Goal: Task Accomplishment & Management: Manage account settings

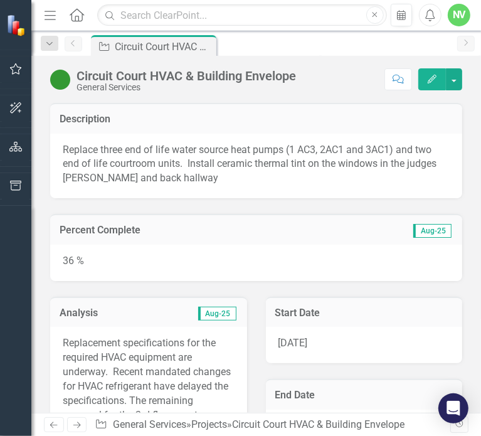
click at [168, 353] on p "Replacement specifications for the required HVAC equipment are underway. Recent…" at bounding box center [149, 402] width 172 height 132
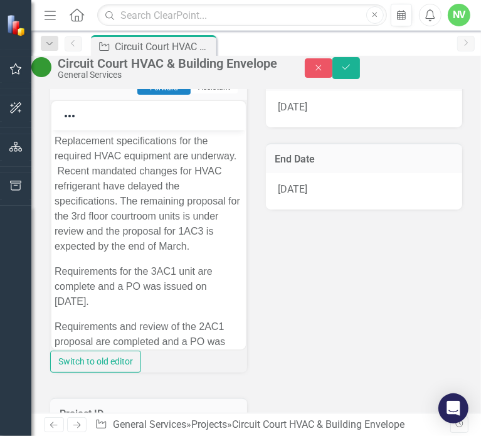
scroll to position [226, 0]
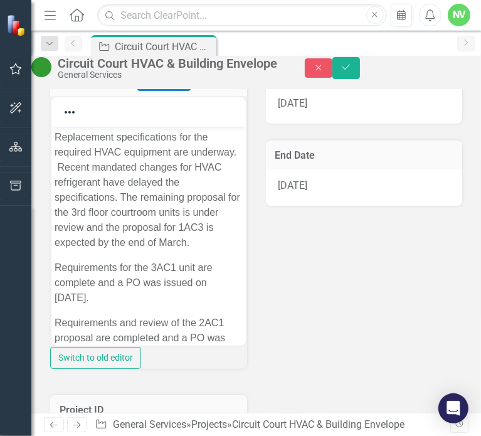
click at [199, 250] on p "Replacement specifications for the required HVAC equipment are underway. Recent…" at bounding box center [148, 190] width 188 height 120
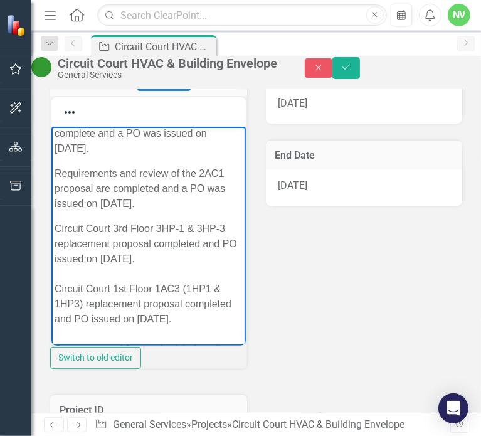
scroll to position [211, 0]
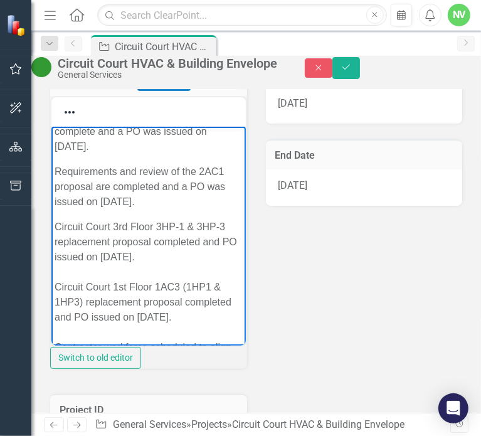
click at [116, 209] on p "Requirements and review of the 2AC1 proposal are completed and a PO was issued …" at bounding box center [148, 186] width 188 height 45
click at [155, 154] on p "Requirements for the 3AC1 unit are complete and a PO was issued on [DATE]." at bounding box center [148, 131] width 188 height 45
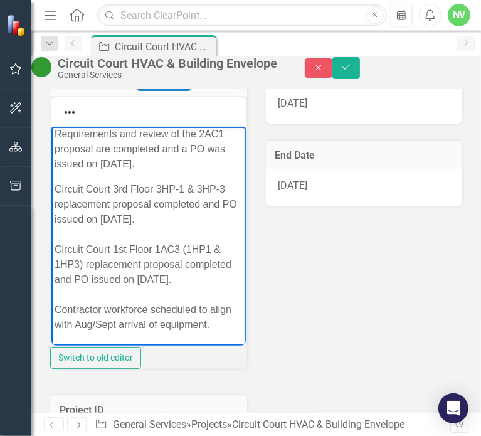
scroll to position [342, 0]
click at [139, 293] on p "Circuit Court 3rd Floor 3HP-1 & 3HP-3 replacement proposal completed and PO iss…" at bounding box center [148, 257] width 188 height 150
click at [115, 172] on p "Requirements and review of the 2AC1 proposal are completed and a PO was issued …" at bounding box center [148, 149] width 188 height 45
click at [196, 291] on p "Circuit Court 3rd Floor 3HP-1 & 3HP-3 replacement proposal completed and PO iss…" at bounding box center [148, 257] width 188 height 150
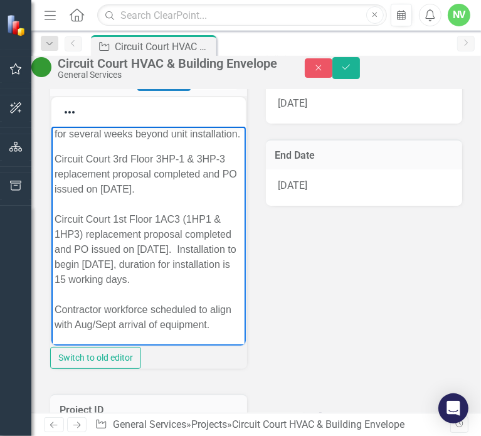
scroll to position [579, 0]
click at [136, 329] on p "Circuit Court 3rd Floor 3HP-1 & 3HP-3 replacement proposal completed and PO iss…" at bounding box center [148, 242] width 188 height 181
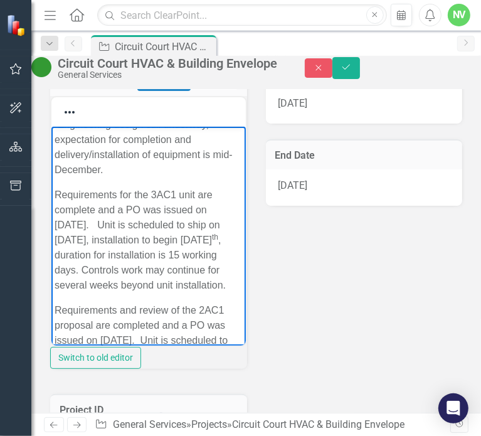
scroll to position [122, 0]
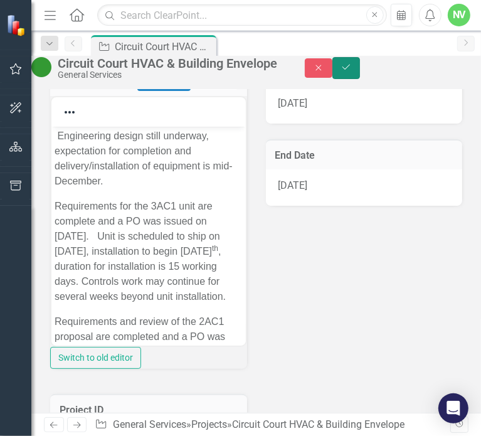
click at [352, 71] on icon "Save" at bounding box center [345, 67] width 11 height 9
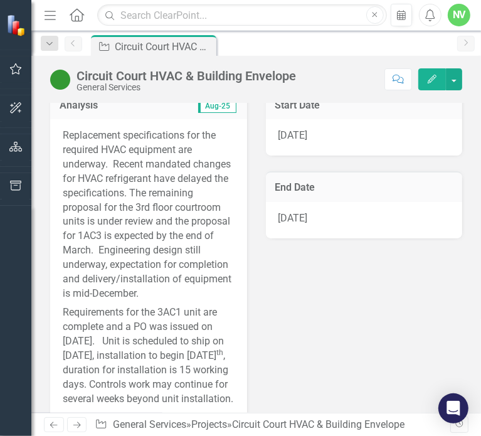
scroll to position [0, 0]
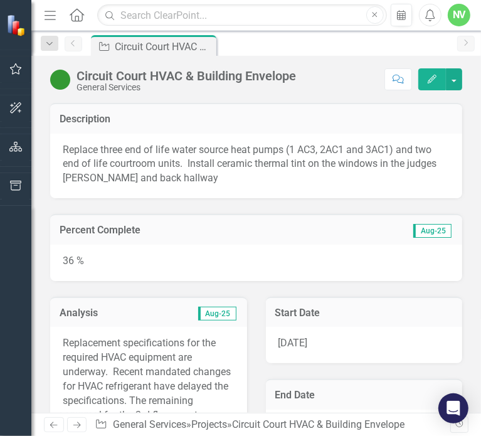
click at [429, 75] on icon "Edit" at bounding box center [431, 79] width 11 height 9
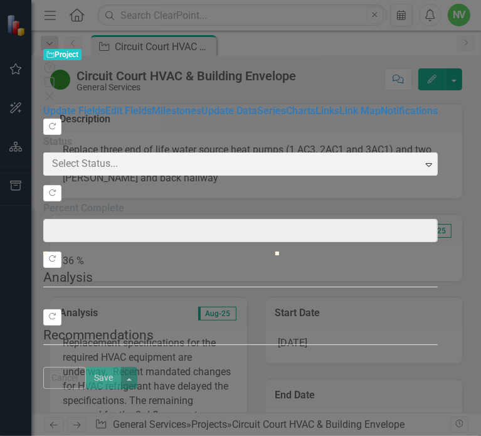
type input "36"
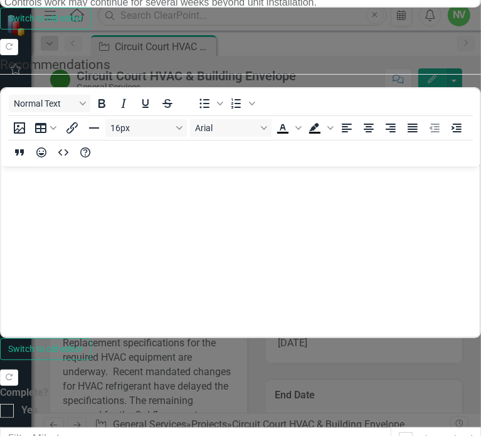
click at [431, 193] on link "Edit Edit Milestone" at bounding box center [408, 188] width 99 height 23
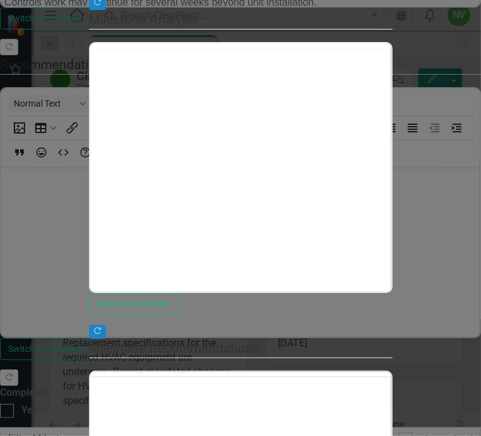
type input "0"
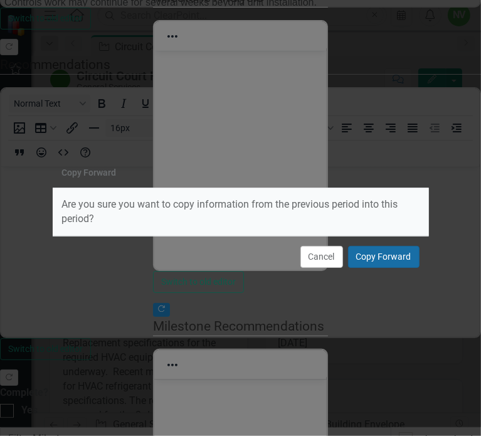
click at [397, 257] on button "Copy Forward" at bounding box center [383, 257] width 71 height 22
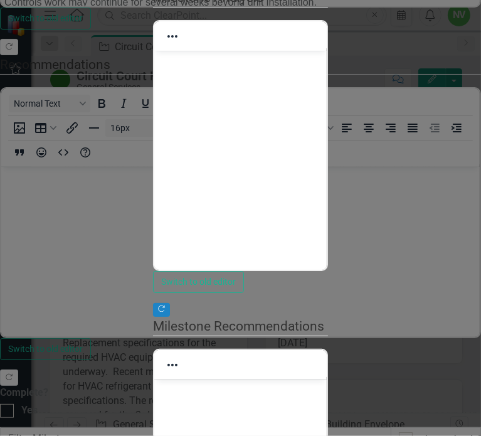
drag, startPoint x: 278, startPoint y: 99, endPoint x: 271, endPoint y: 101, distance: 7.8
type input "10"
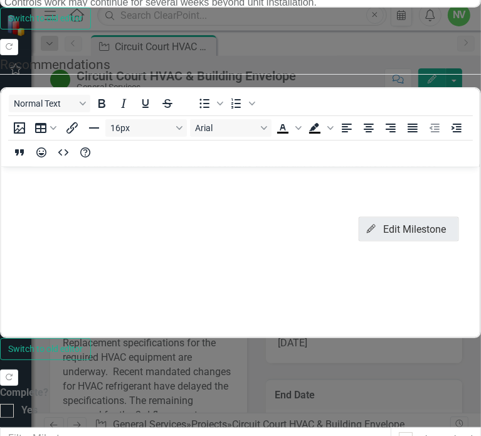
click at [439, 222] on link "Edit Edit Milestone" at bounding box center [408, 228] width 99 height 23
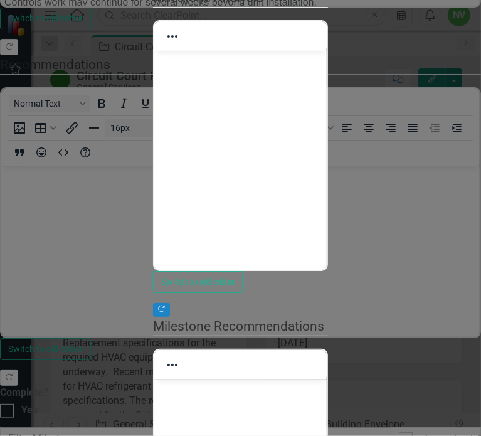
drag, startPoint x: 283, startPoint y: 97, endPoint x: 271, endPoint y: 102, distance: 13.5
type input "10"
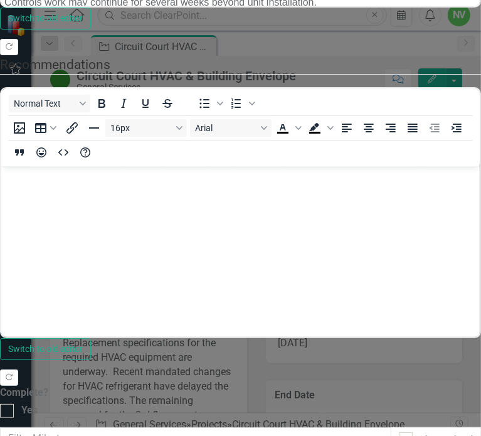
click at [436, 185] on link "Edit Edit Milestone" at bounding box center [408, 188] width 99 height 23
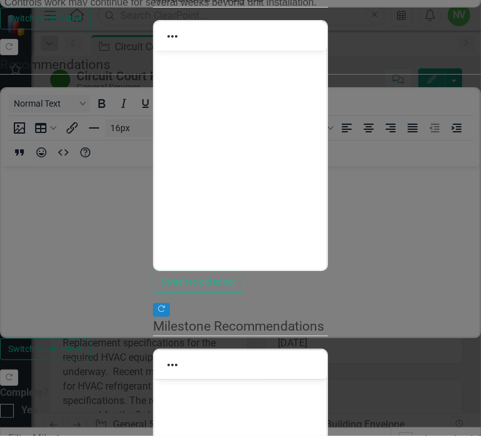
type input "0"
drag, startPoint x: 290, startPoint y: 137, endPoint x: 252, endPoint y: 137, distance: 38.2
click at [252, 137] on div "Update Fields Update Data Notifications "Update" fields in ClearPoint are the f…" at bounding box center [240, 230] width 175 height 781
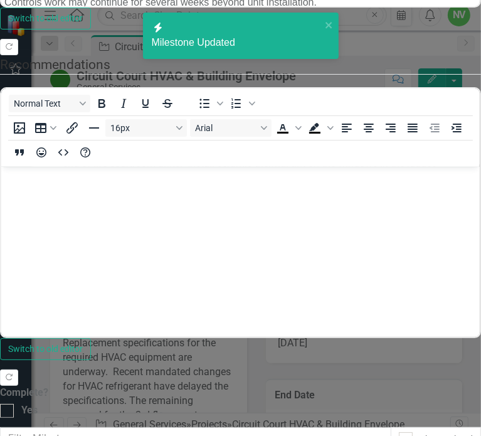
click at [432, 263] on link "Edit Edit Milestone" at bounding box center [408, 267] width 99 height 23
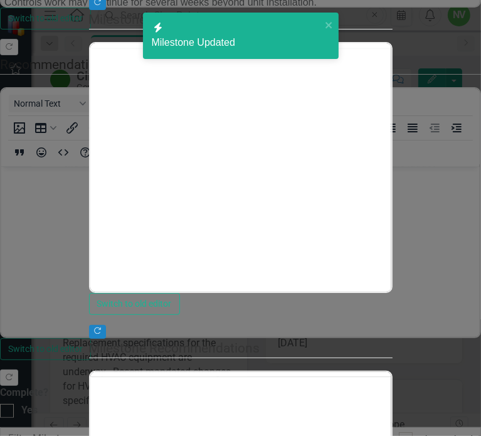
type input "0"
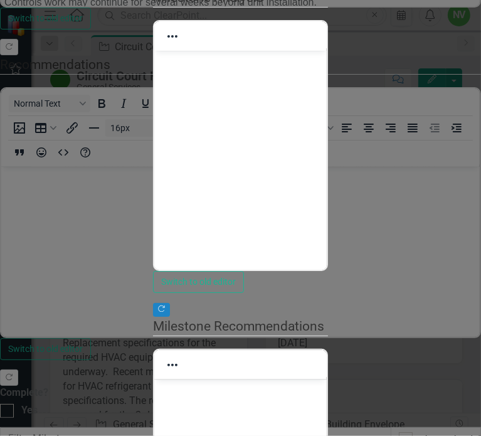
drag, startPoint x: 283, startPoint y: 103, endPoint x: 268, endPoint y: 102, distance: 15.1
type input "10"
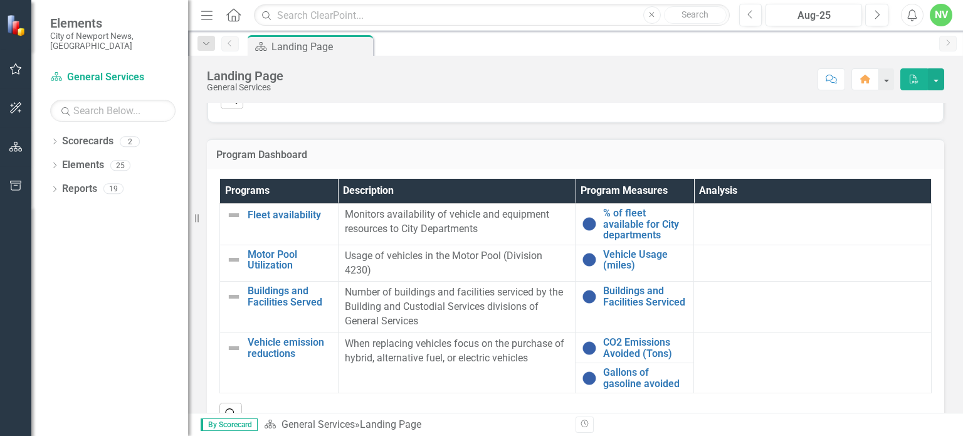
scroll to position [751, 0]
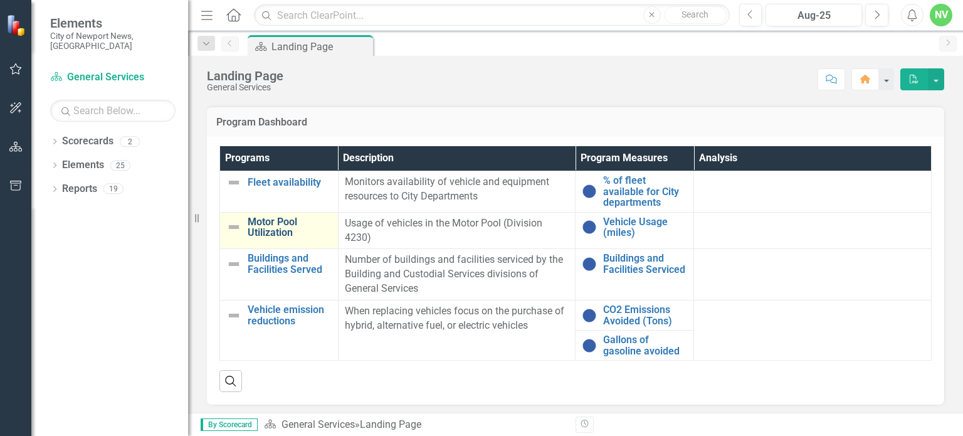
click at [278, 221] on link "Motor Pool Utilization" at bounding box center [290, 227] width 84 height 22
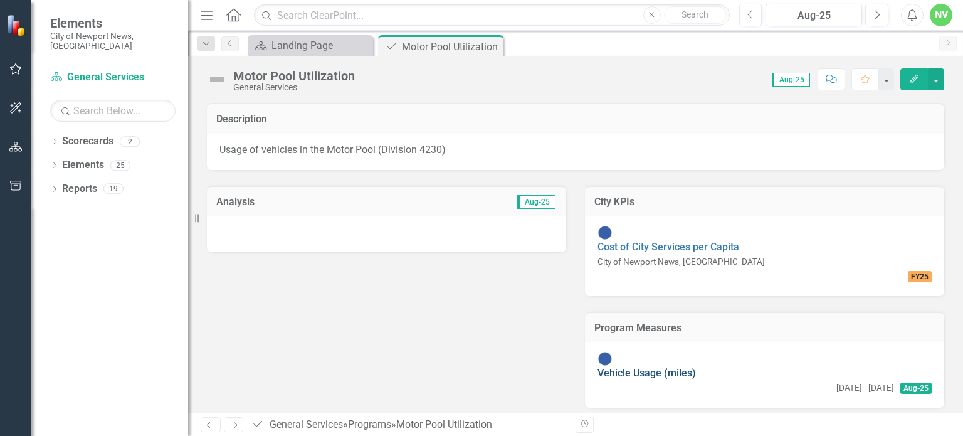
click at [627, 367] on link "Vehicle Usage (miles)" at bounding box center [646, 373] width 98 height 12
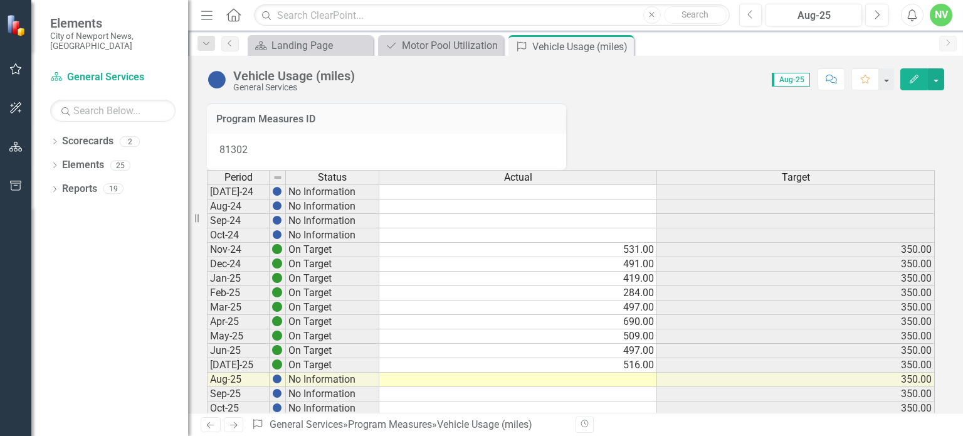
click at [644, 387] on td at bounding box center [518, 379] width 278 height 14
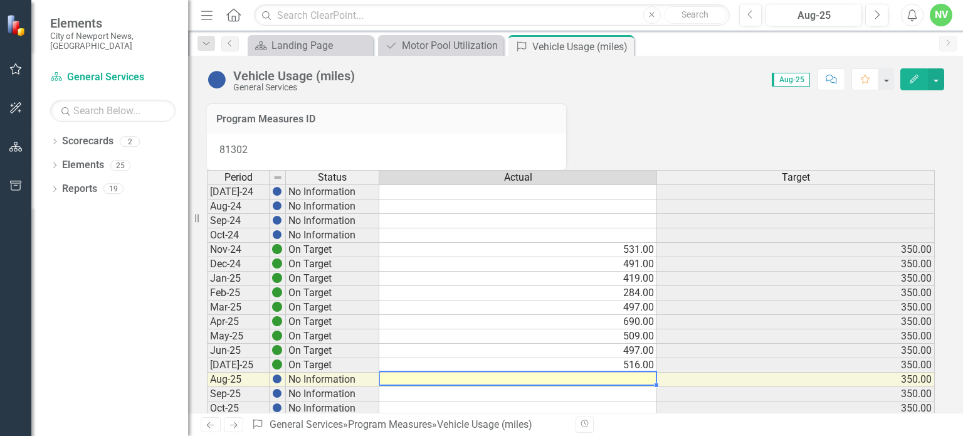
click at [644, 387] on td at bounding box center [518, 379] width 278 height 14
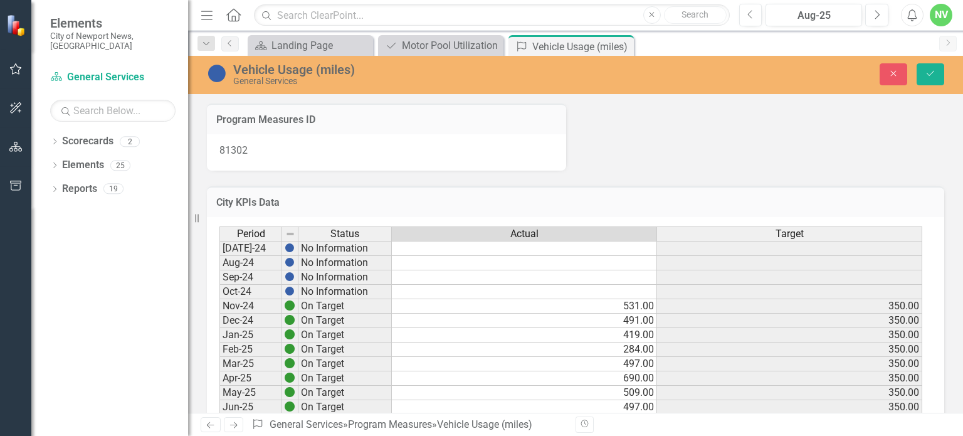
scroll to position [133, 0]
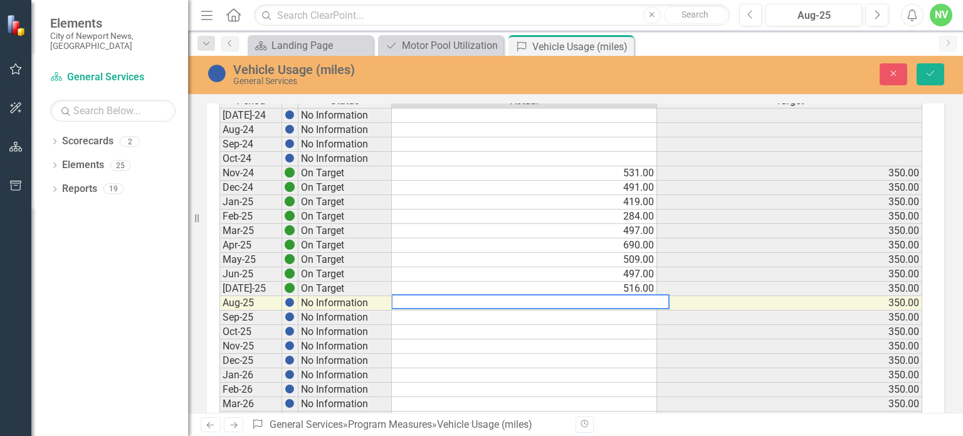
paste textarea "510"
type textarea "510"
click at [657, 274] on td "350.00" at bounding box center [789, 274] width 265 height 14
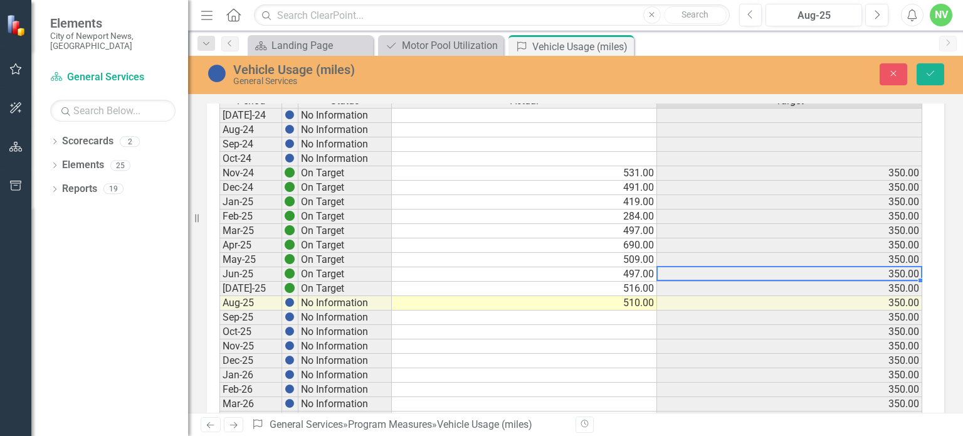
scroll to position [0, 0]
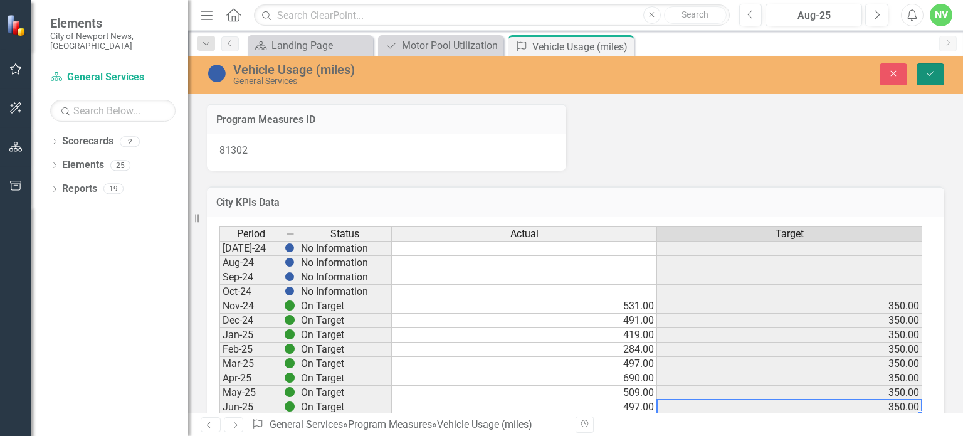
click at [929, 82] on button "Save" at bounding box center [930, 74] width 28 height 22
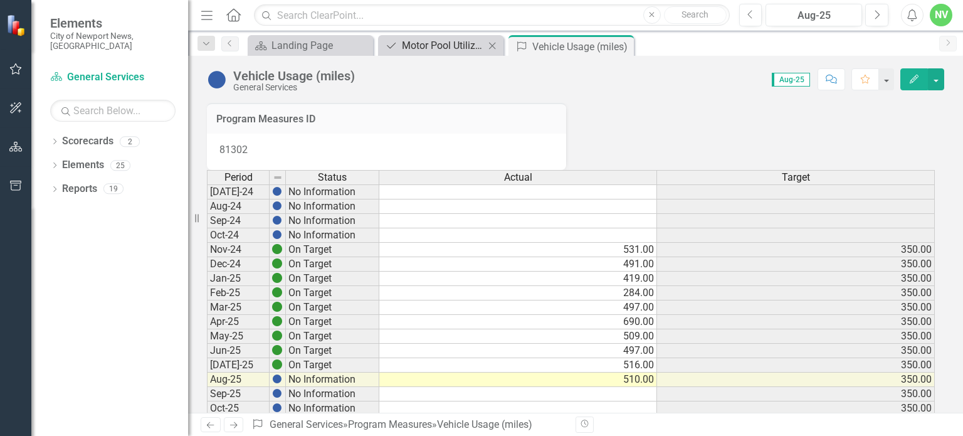
click at [471, 47] on div "Motor Pool Utilization" at bounding box center [443, 46] width 83 height 16
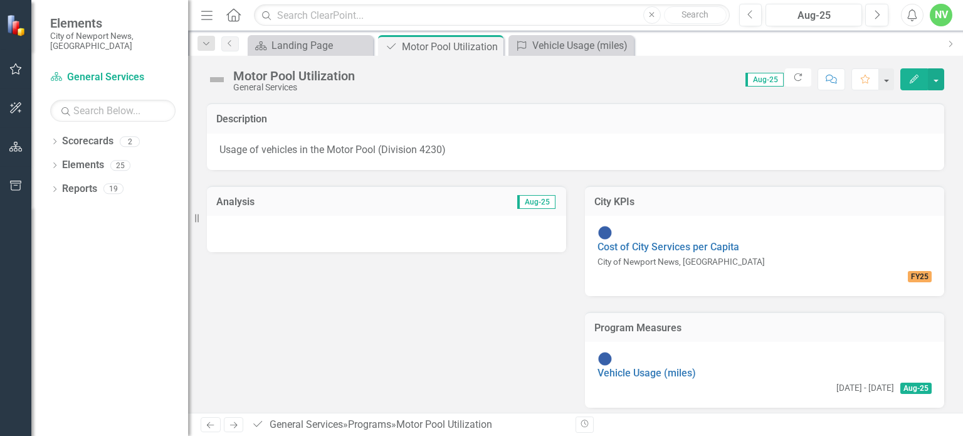
click at [458, 227] on div at bounding box center [386, 234] width 359 height 36
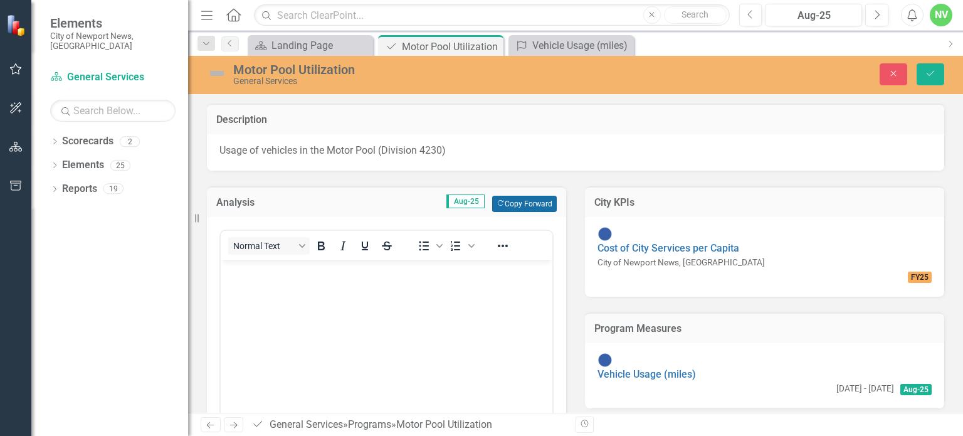
click at [506, 205] on button "Copy Forward Copy Forward" at bounding box center [524, 204] width 65 height 16
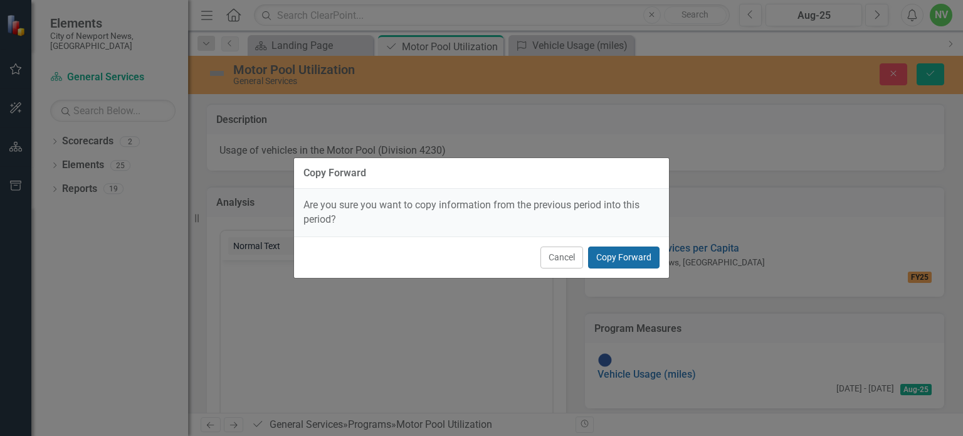
click at [599, 253] on button "Copy Forward" at bounding box center [623, 257] width 71 height 22
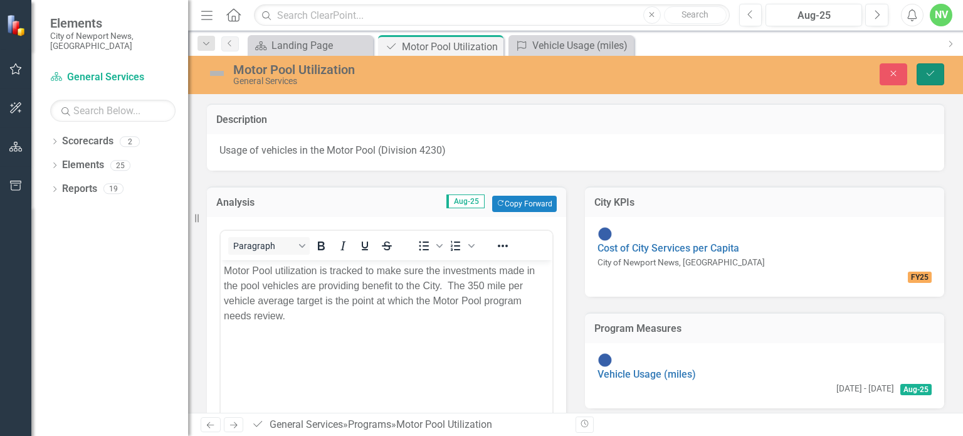
click at [933, 83] on button "Save" at bounding box center [930, 74] width 28 height 22
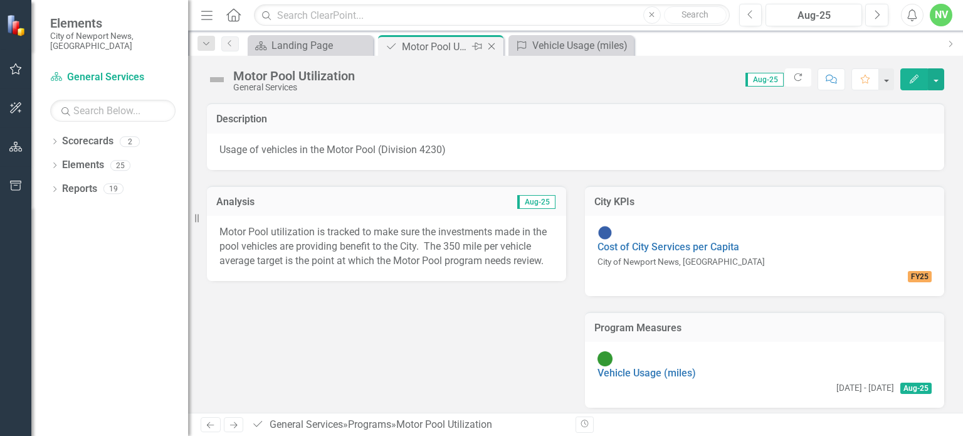
click at [492, 48] on icon "Close" at bounding box center [491, 46] width 13 height 10
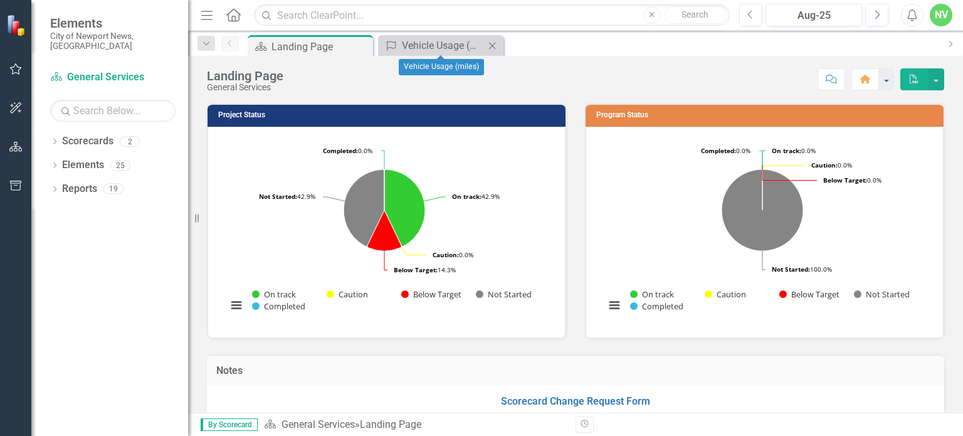
click at [492, 48] on icon "Close" at bounding box center [492, 46] width 13 height 10
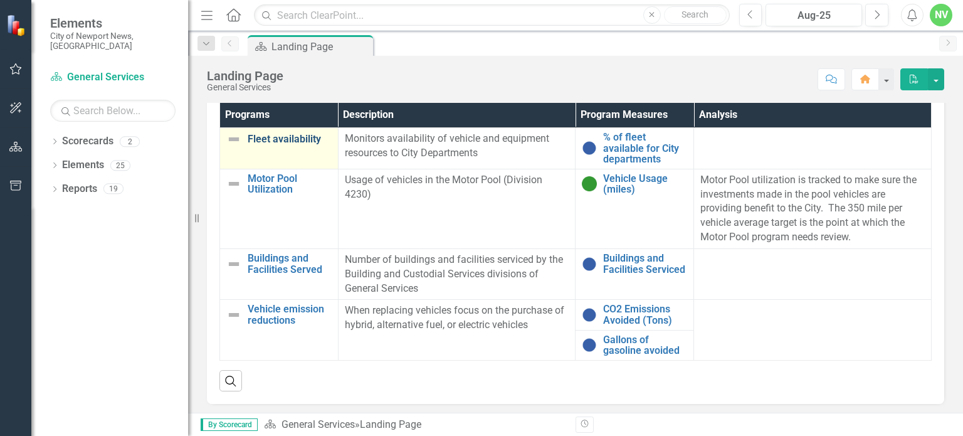
click at [308, 138] on link "Fleet availability" at bounding box center [290, 138] width 84 height 11
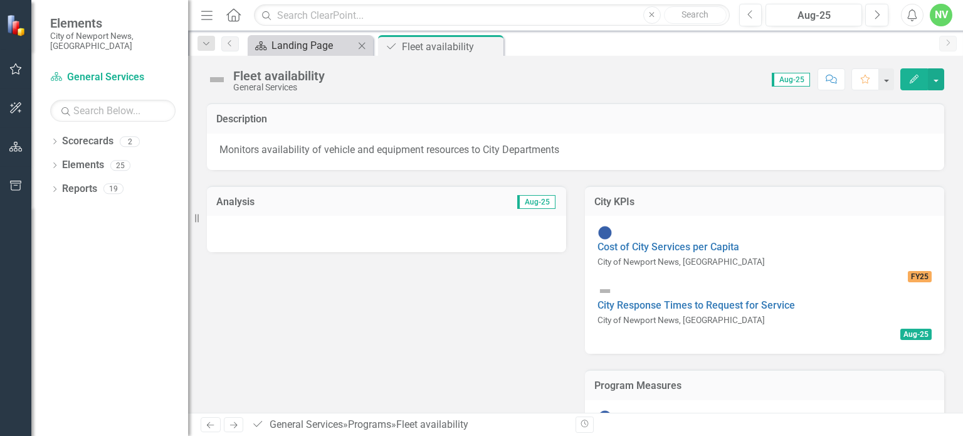
click at [311, 44] on div "Landing Page" at bounding box center [312, 46] width 83 height 16
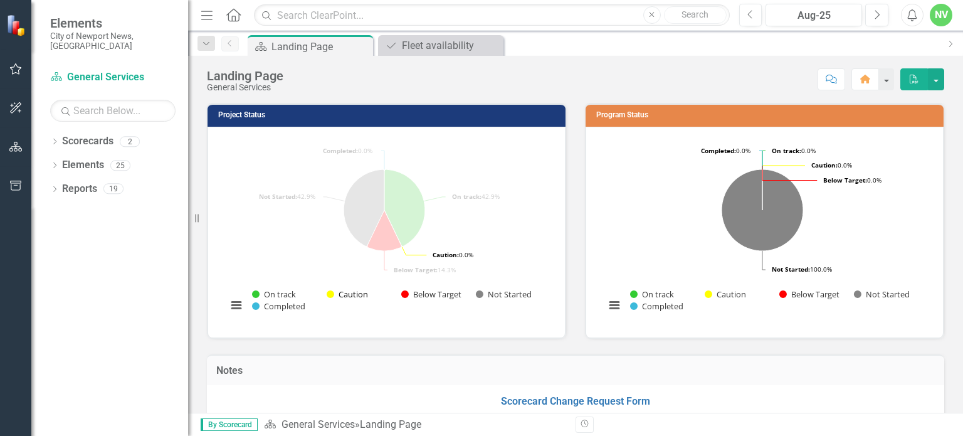
scroll to position [795, 0]
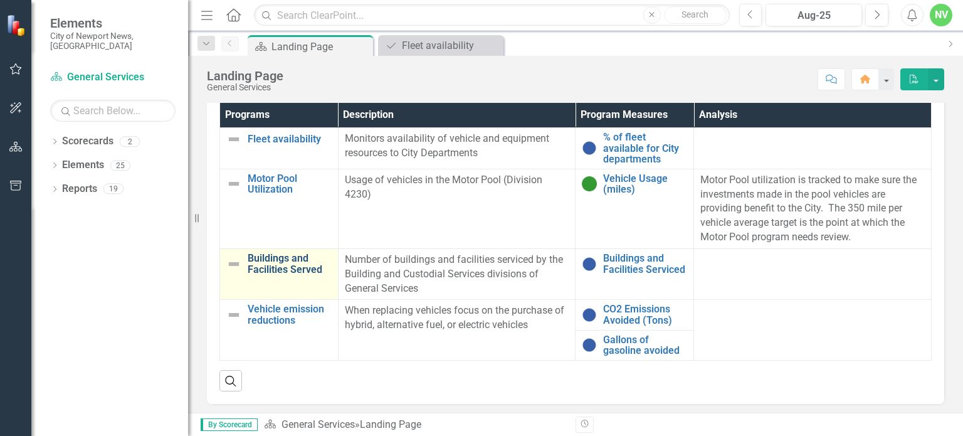
click at [296, 268] on link "Buildings and Facilities Served" at bounding box center [290, 264] width 84 height 22
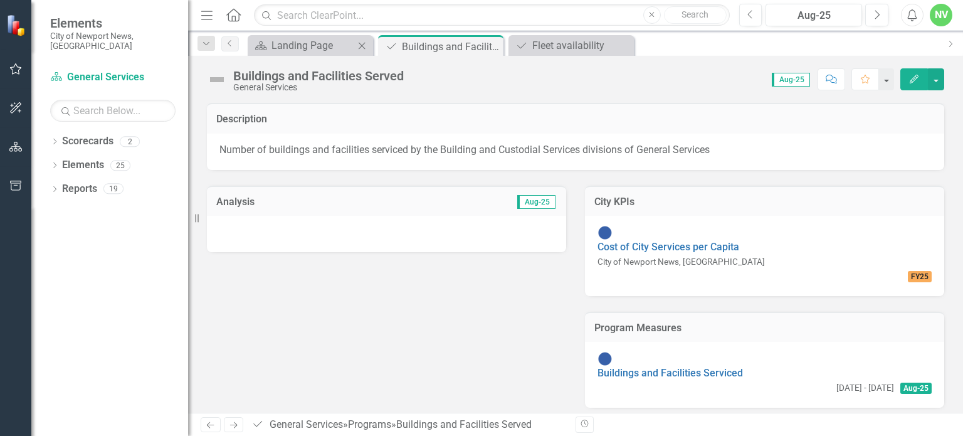
click at [297, 55] on div "Scorecard Landing Page Close" at bounding box center [310, 45] width 125 height 21
click at [296, 55] on div "Scorecard Landing Page Close" at bounding box center [310, 45] width 125 height 21
click at [295, 50] on div "Landing Page" at bounding box center [312, 46] width 83 height 16
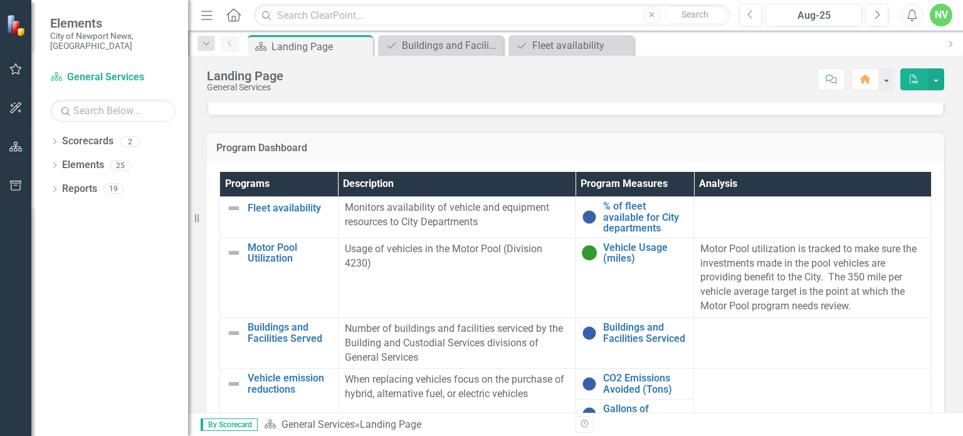
scroll to position [795, 0]
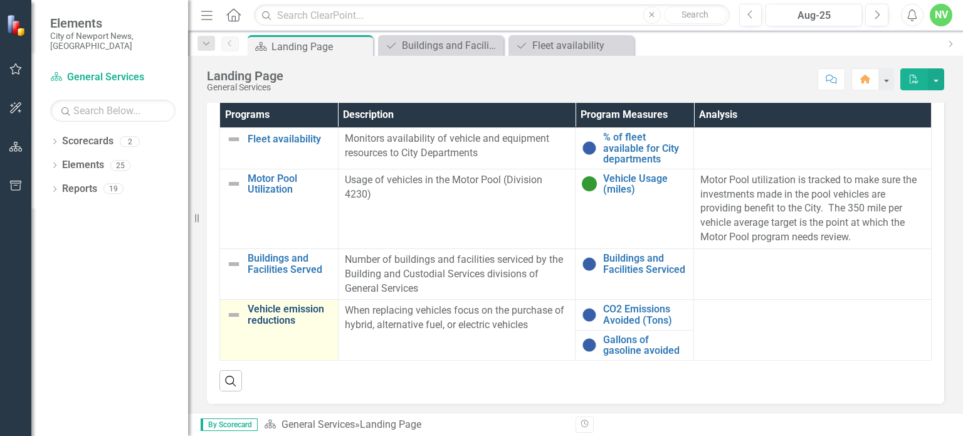
click at [293, 307] on link "Vehicle emission reductions" at bounding box center [290, 314] width 84 height 22
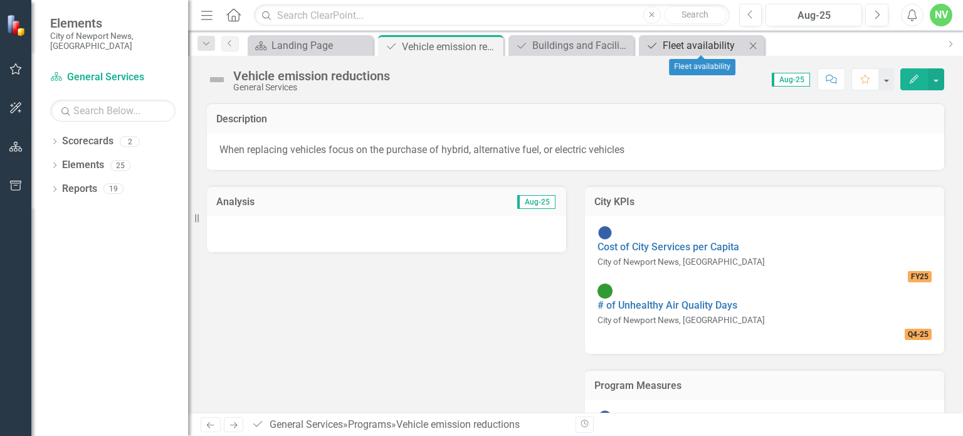
click at [674, 45] on div "Fleet availability" at bounding box center [703, 46] width 83 height 16
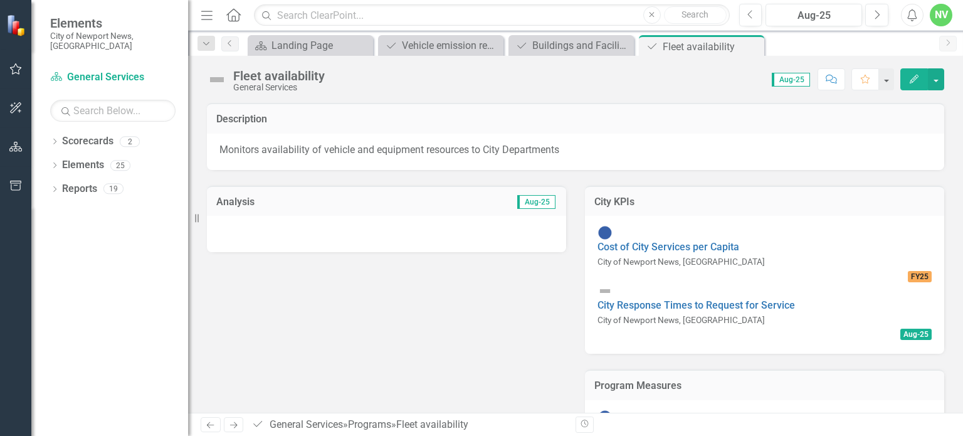
click at [646, 425] on link "% of fleet available for City departments" at bounding box center [687, 431] width 181 height 12
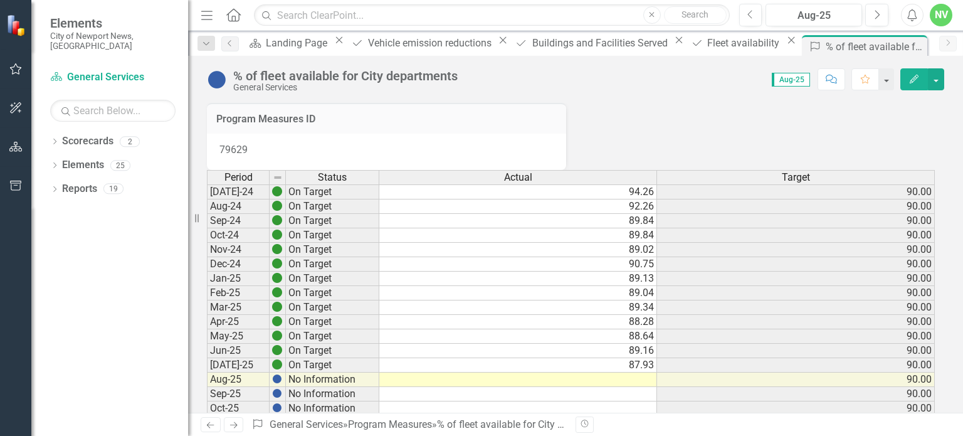
click at [634, 387] on td at bounding box center [518, 379] width 278 height 14
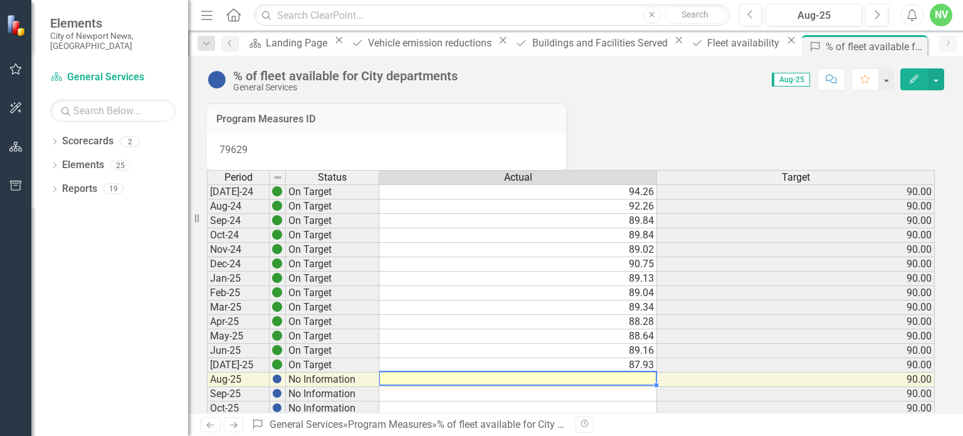
click at [634, 387] on td at bounding box center [518, 379] width 278 height 14
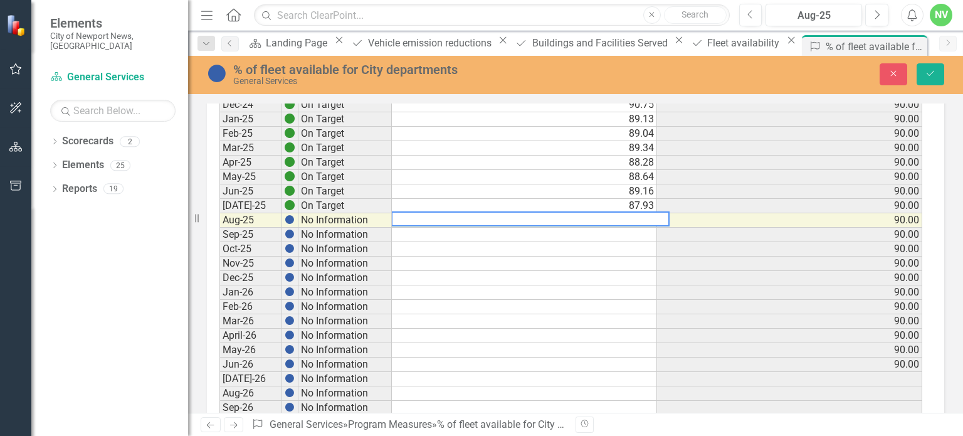
scroll to position [193, 0]
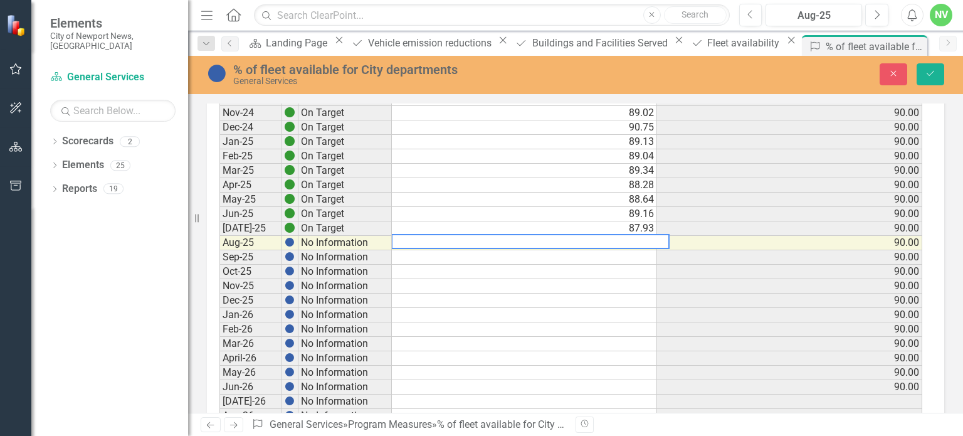
paste textarea "87.455800"
click at [527, 221] on td "87.93" at bounding box center [524, 228] width 265 height 14
type textarea "87.93"
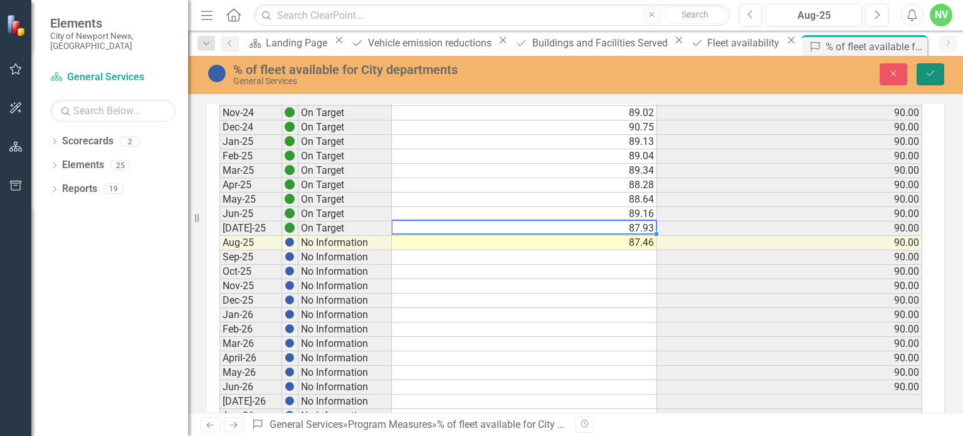
click at [926, 75] on icon "Save" at bounding box center [929, 73] width 11 height 9
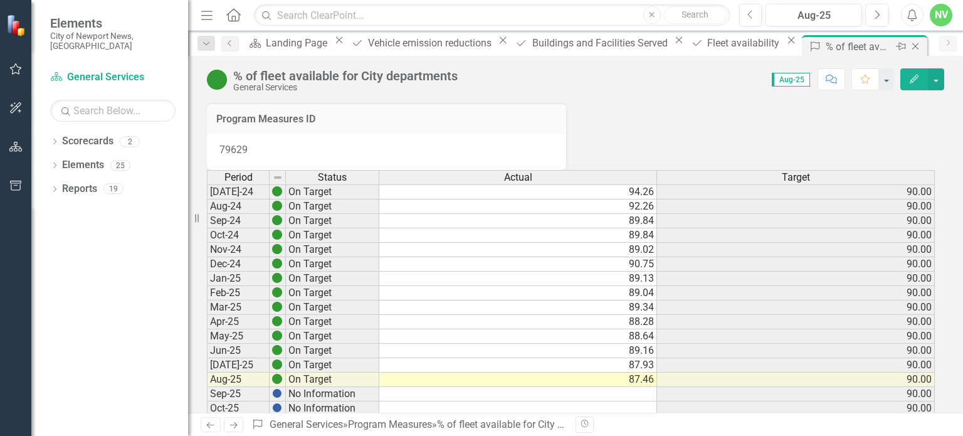
click at [909, 46] on icon "Close" at bounding box center [915, 46] width 13 height 10
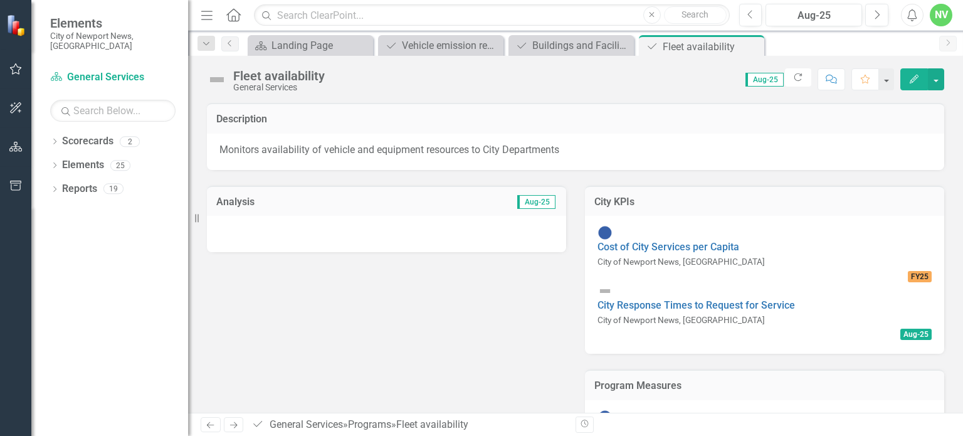
click at [414, 228] on div at bounding box center [386, 234] width 359 height 36
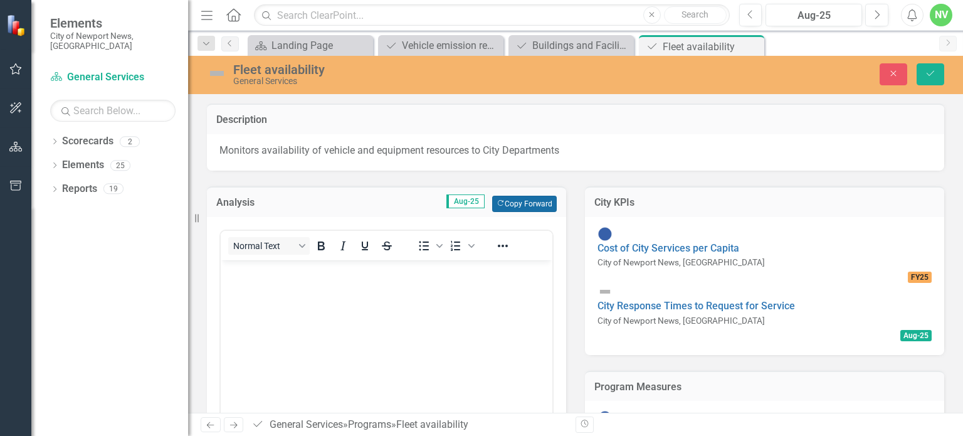
click at [500, 204] on button "Copy Forward Copy Forward" at bounding box center [524, 204] width 65 height 16
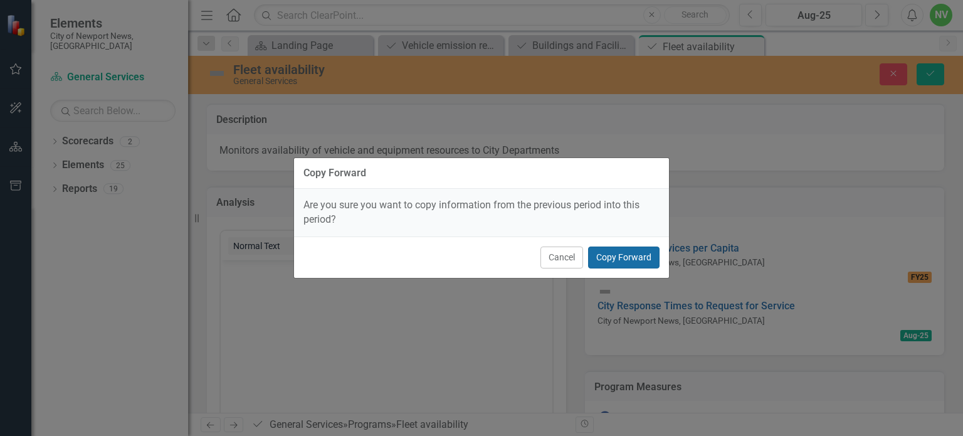
click at [599, 258] on button "Copy Forward" at bounding box center [623, 257] width 71 height 22
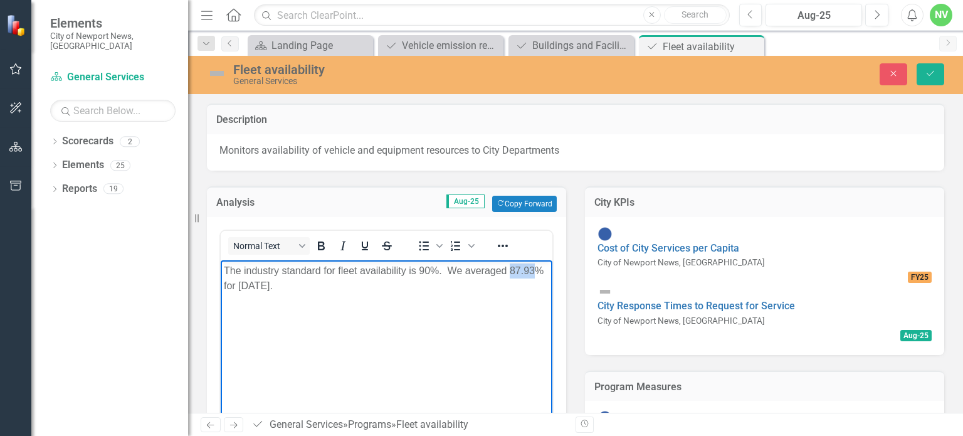
drag, startPoint x: 510, startPoint y: 272, endPoint x: 533, endPoint y: 273, distance: 23.2
click at [533, 273] on p "The industry standard for fleet availability is 90%. We averaged 87.93% for [DA…" at bounding box center [386, 278] width 325 height 30
click at [929, 70] on icon "Save" at bounding box center [929, 73] width 11 height 9
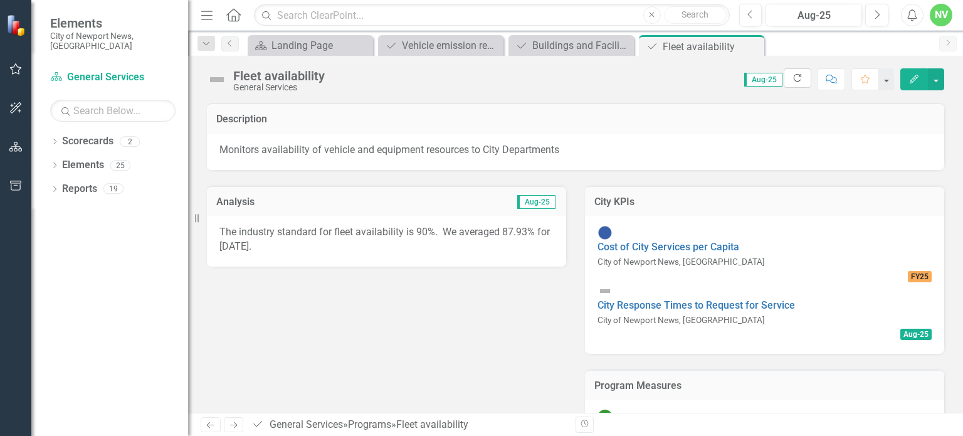
click at [807, 71] on button "Refresh" at bounding box center [797, 77] width 28 height 19
click at [753, 16] on icon "Previous" at bounding box center [750, 14] width 7 height 11
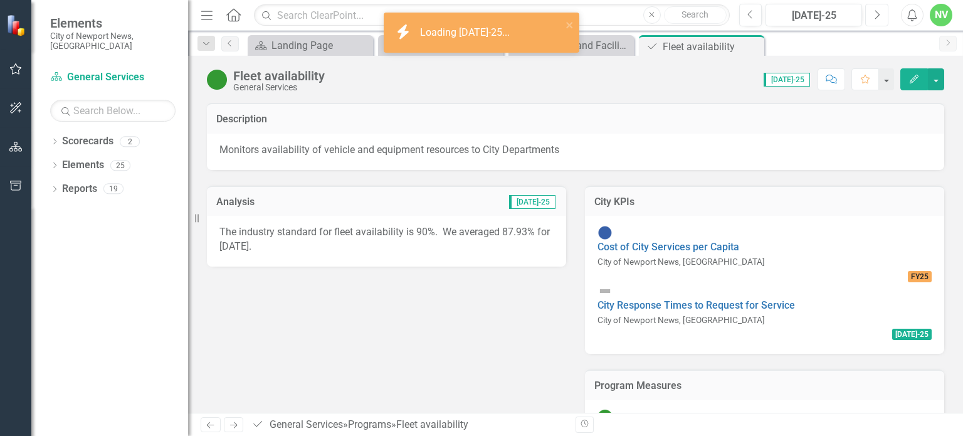
click at [870, 17] on button "Next" at bounding box center [876, 15] width 23 height 23
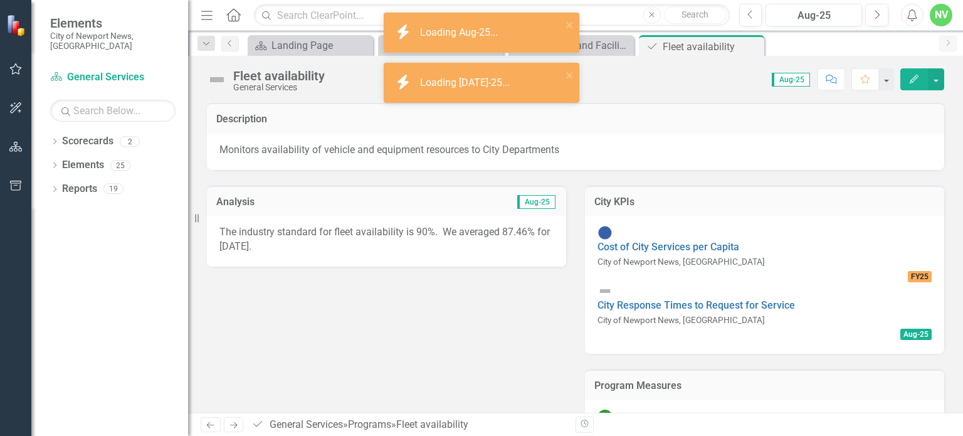
click at [490, 239] on p "The industry standard for fleet availability is 90%. We averaged 87.46% for [DA…" at bounding box center [386, 239] width 334 height 29
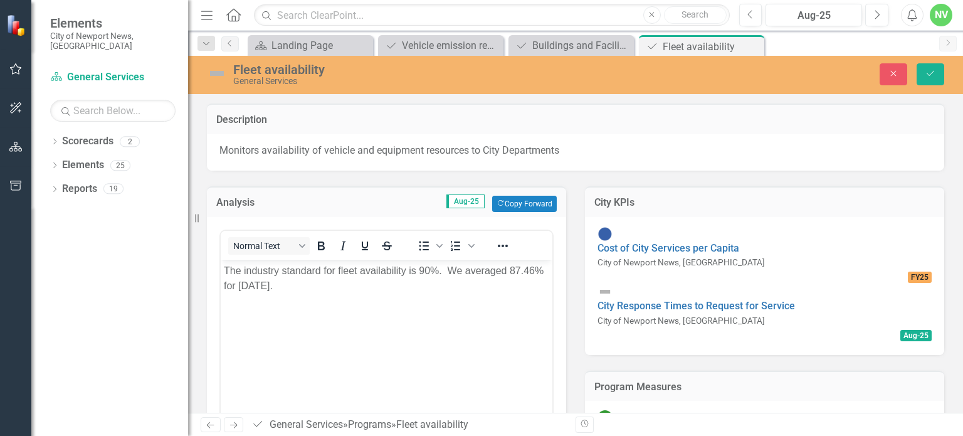
click at [513, 270] on p "The industry standard for fleet availability is 90%. We averaged 87.46% for [DA…" at bounding box center [386, 278] width 325 height 30
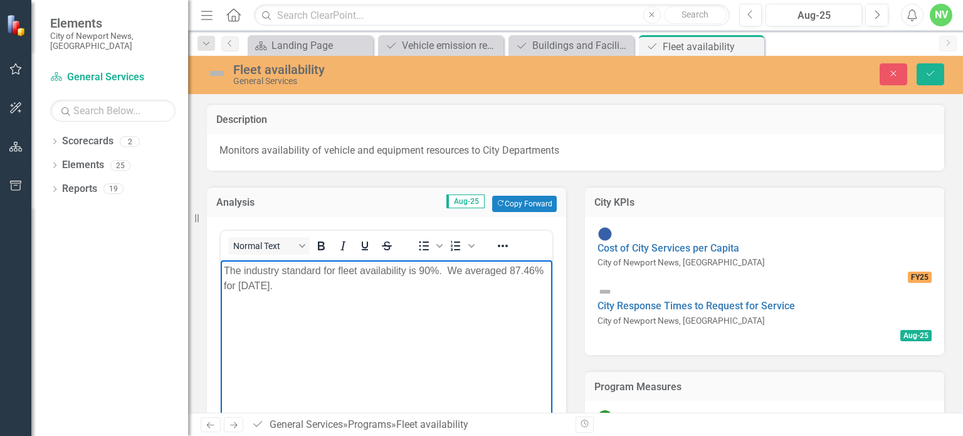
click at [254, 288] on p "The industry standard for fleet availability is 90%. We averaged 87.46% for [DA…" at bounding box center [386, 278] width 325 height 30
click at [931, 107] on div "Description" at bounding box center [575, 118] width 737 height 31
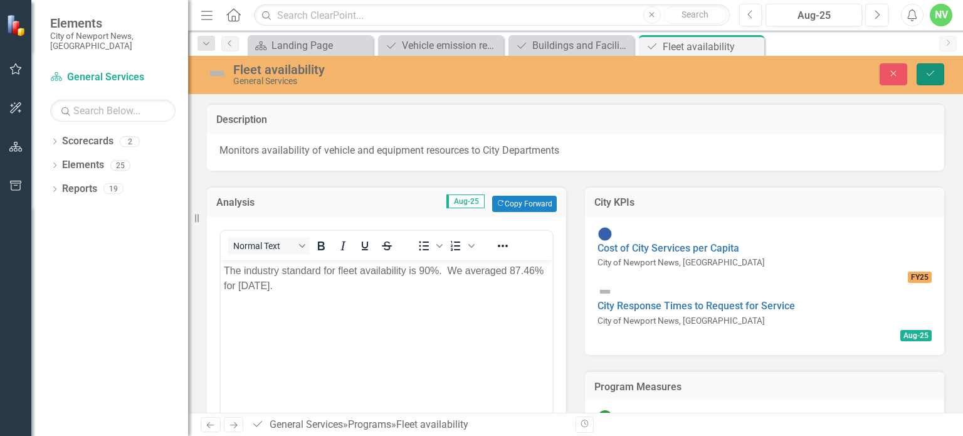
click at [929, 72] on icon "Save" at bounding box center [929, 73] width 11 height 9
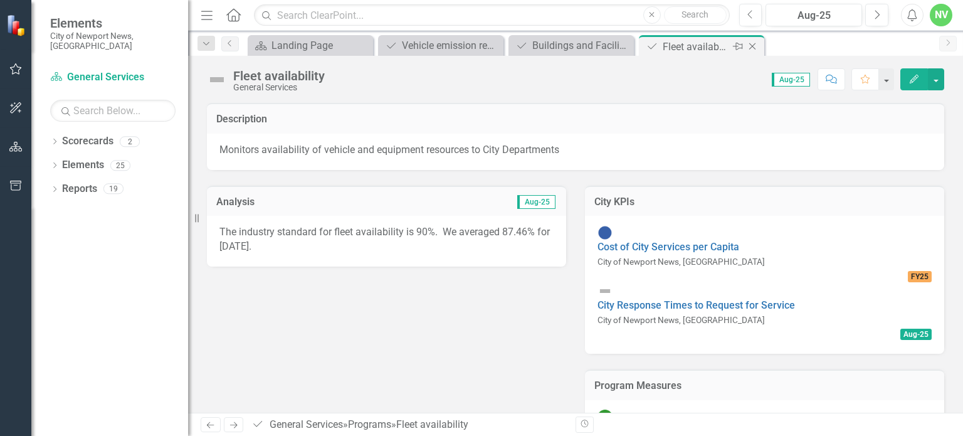
click at [750, 51] on icon "Close" at bounding box center [752, 46] width 13 height 10
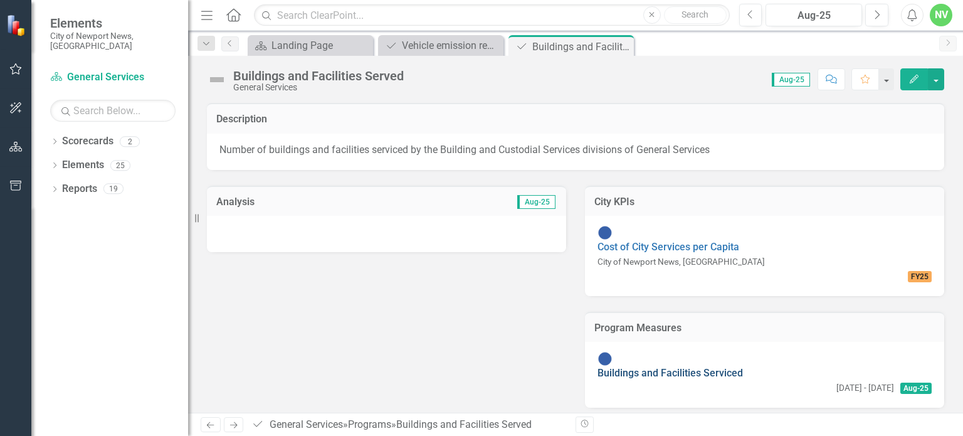
click at [639, 367] on link "Buildings and Facilities Serviced" at bounding box center [669, 373] width 145 height 12
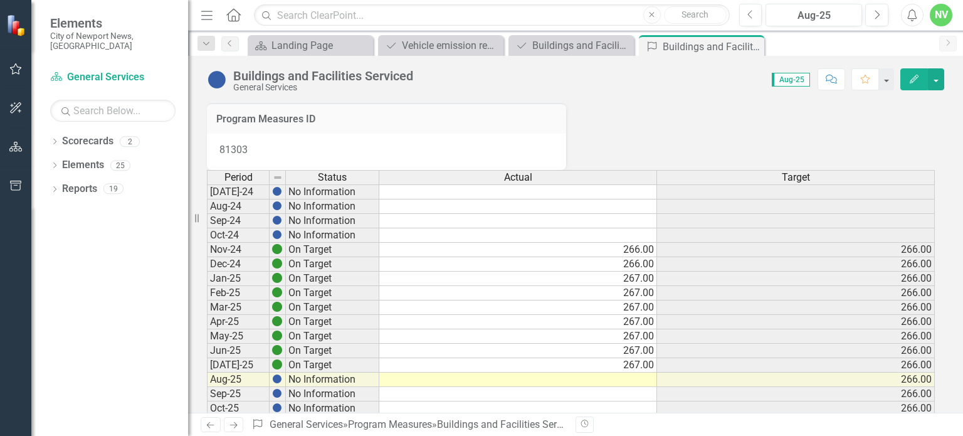
click at [627, 387] on td at bounding box center [518, 379] width 278 height 14
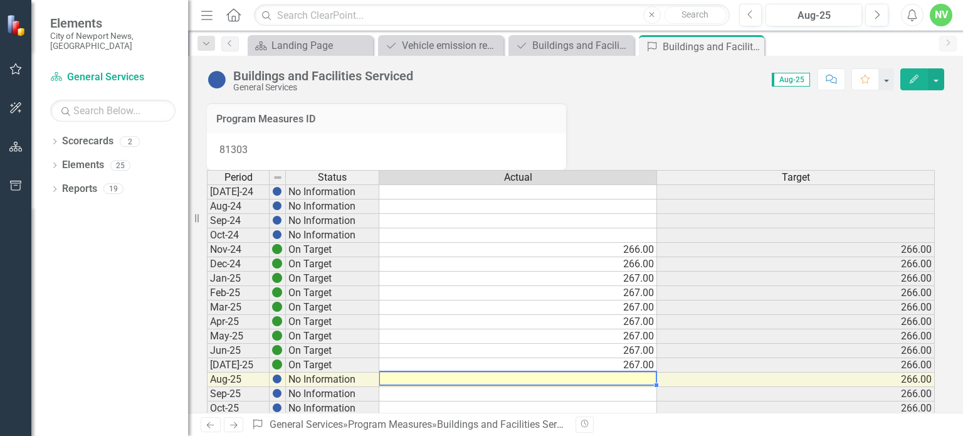
click at [627, 387] on td at bounding box center [518, 379] width 278 height 14
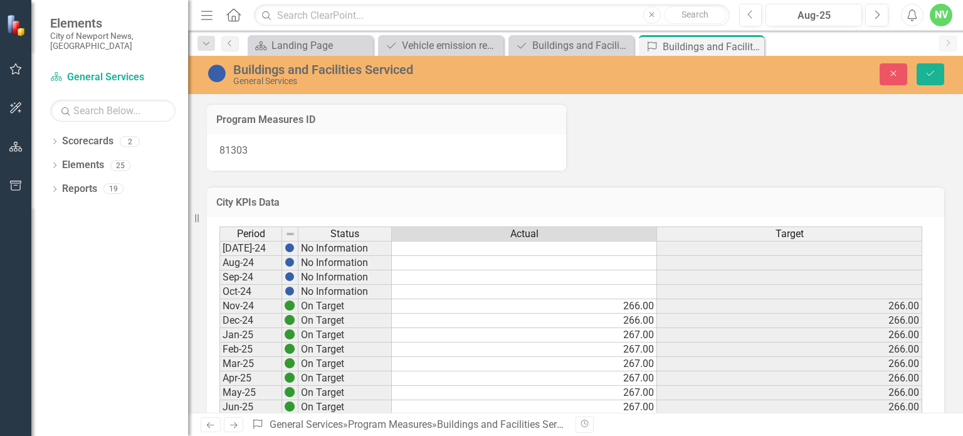
scroll to position [27, 0]
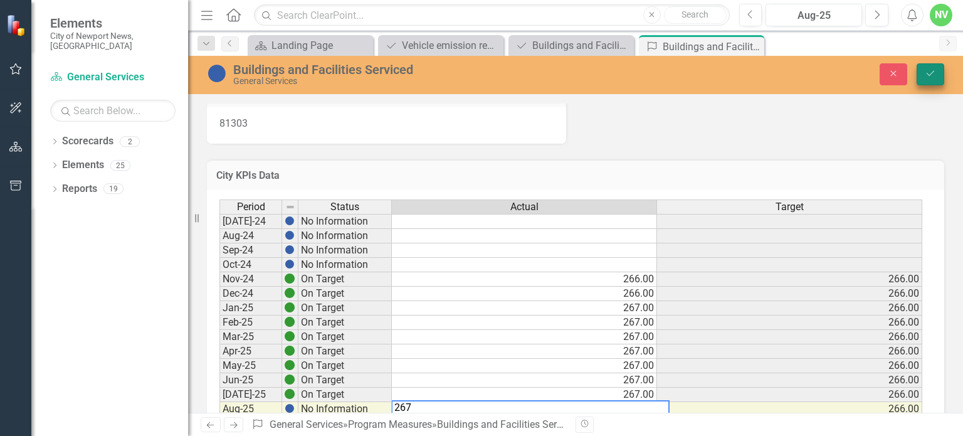
type textarea "267"
click at [943, 72] on button "Save" at bounding box center [930, 74] width 28 height 22
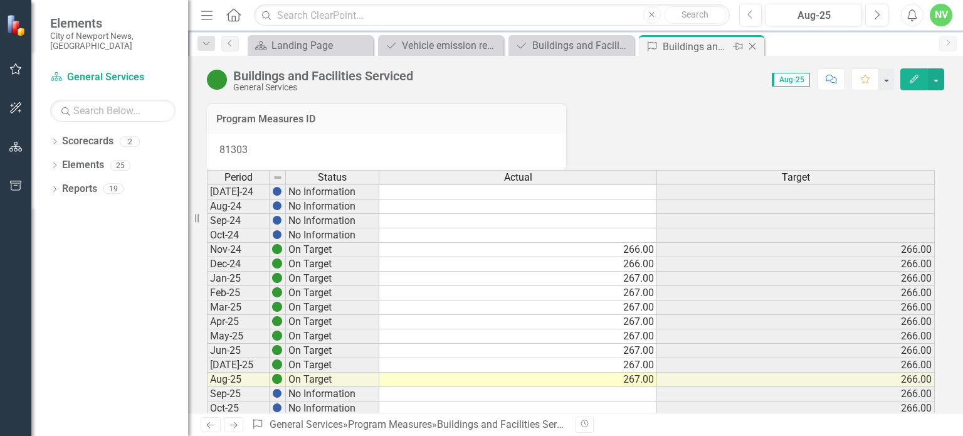
click at [753, 50] on icon "Close" at bounding box center [752, 46] width 13 height 10
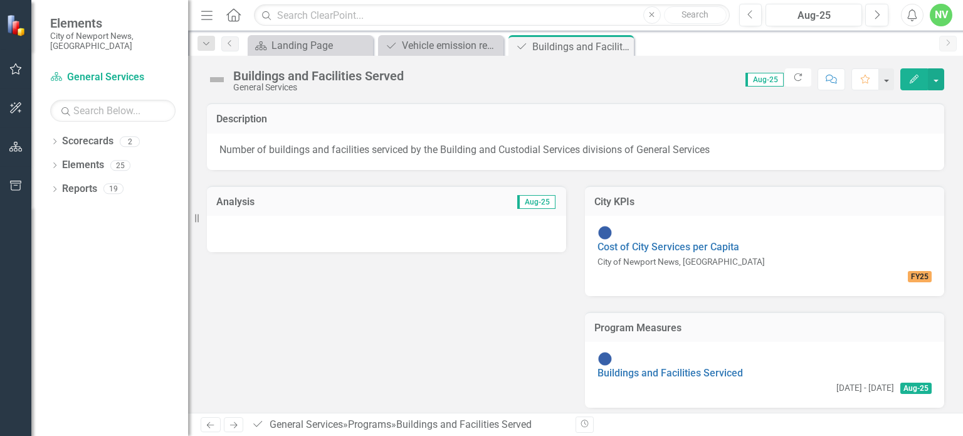
click at [471, 243] on div at bounding box center [386, 234] width 359 height 36
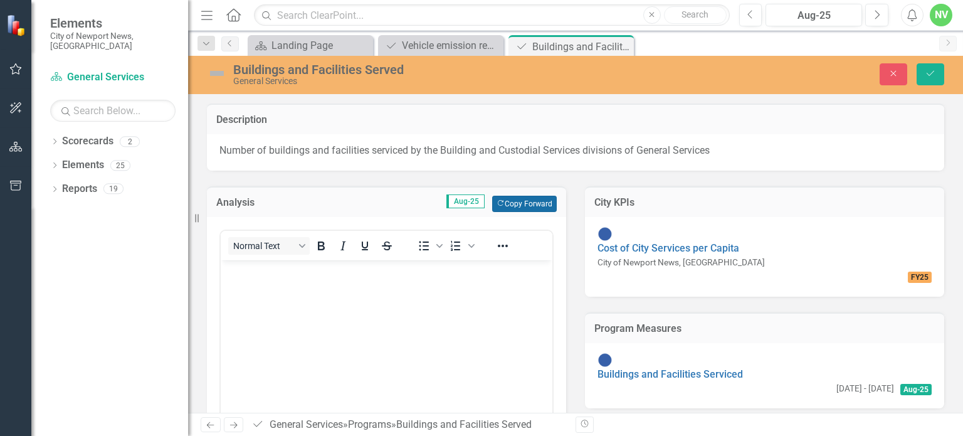
click at [527, 203] on button "Copy Forward Copy Forward" at bounding box center [524, 204] width 65 height 16
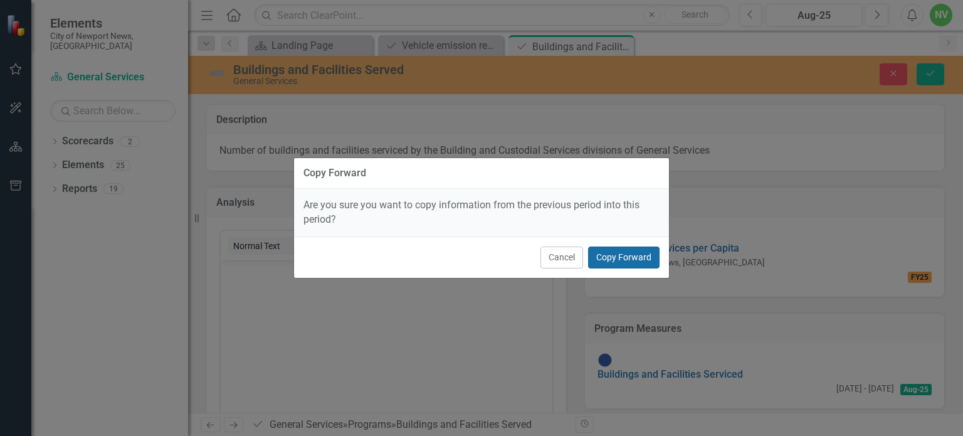
click at [623, 262] on button "Copy Forward" at bounding box center [623, 257] width 71 height 22
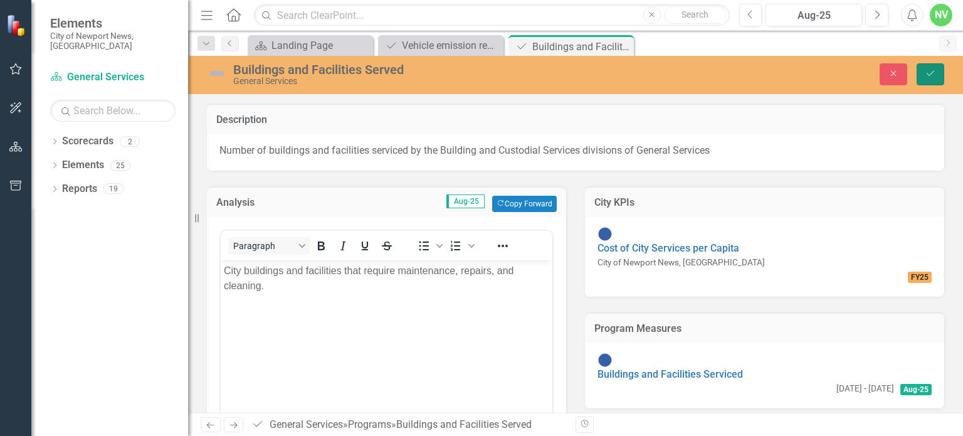
click at [928, 78] on button "Save" at bounding box center [930, 74] width 28 height 22
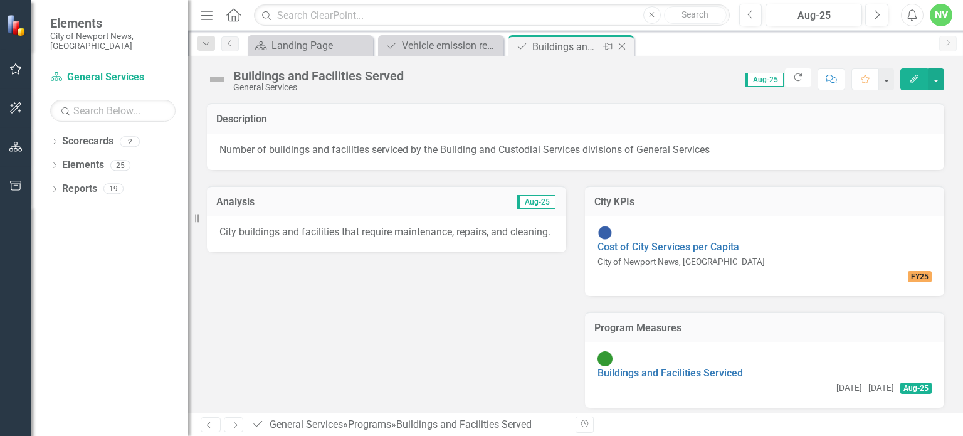
click at [625, 44] on icon "Close" at bounding box center [621, 46] width 13 height 10
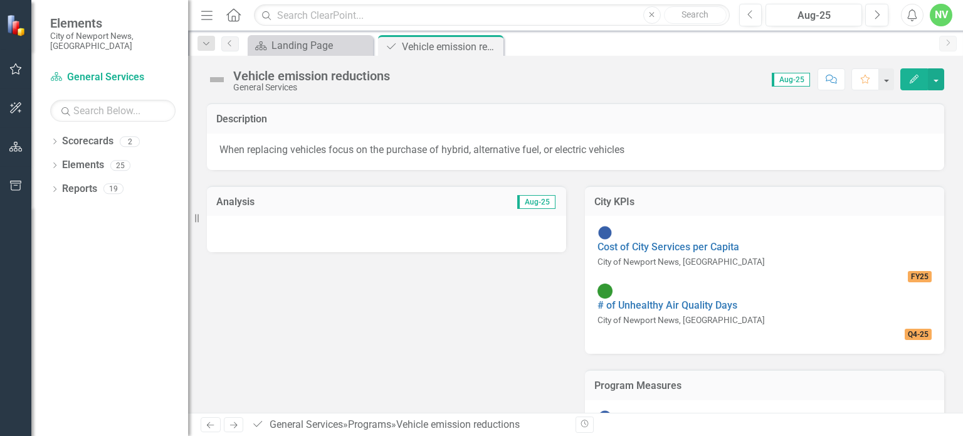
scroll to position [39, 0]
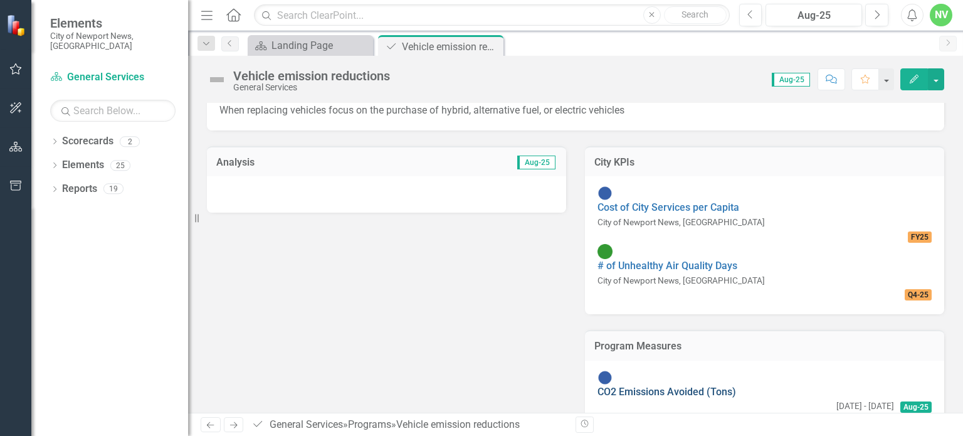
click at [669, 385] on link "CO2 Emissions Avoided (Tons)" at bounding box center [666, 391] width 139 height 12
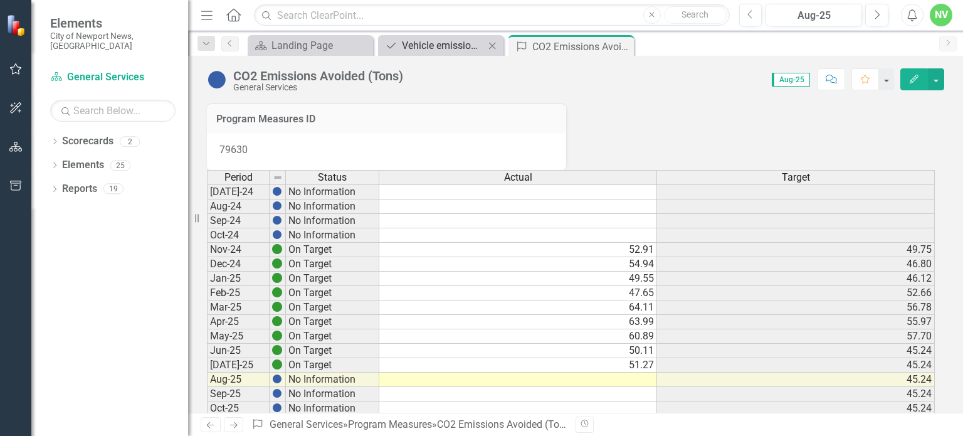
click at [449, 48] on div "Vehicle emission reductions" at bounding box center [443, 46] width 83 height 16
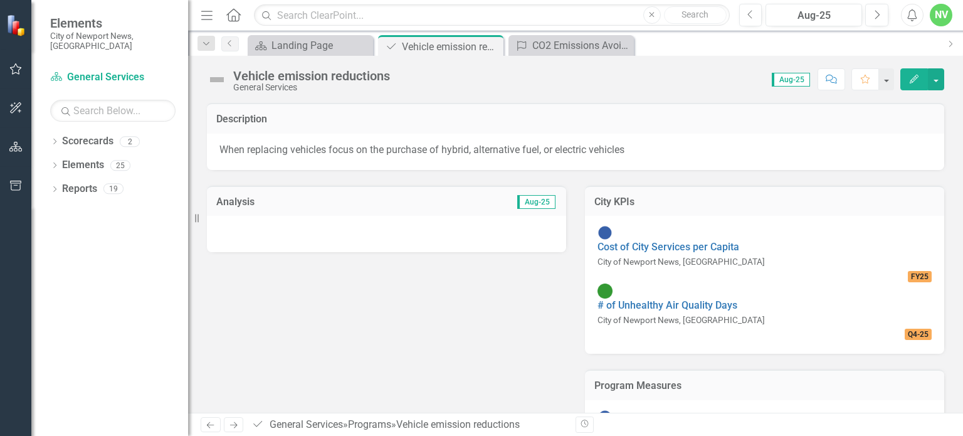
scroll to position [39, 0]
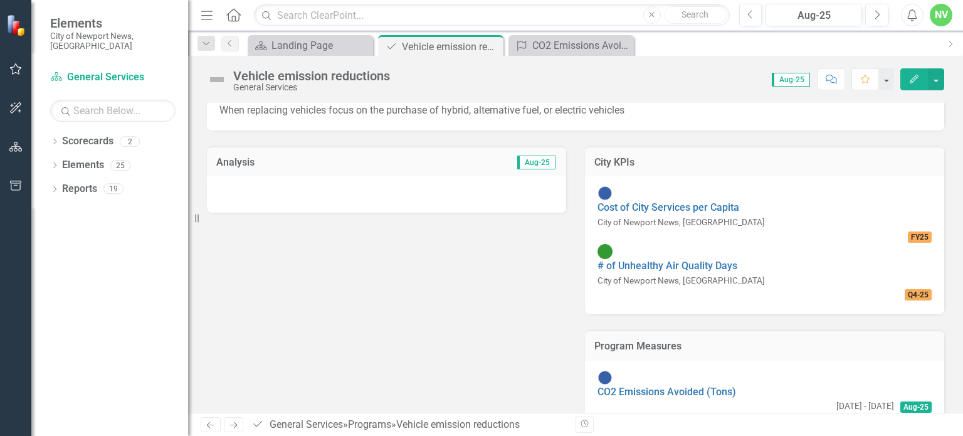
click at [686, 429] on link "Gallons of gasoline avoided" at bounding box center [659, 435] width 125 height 12
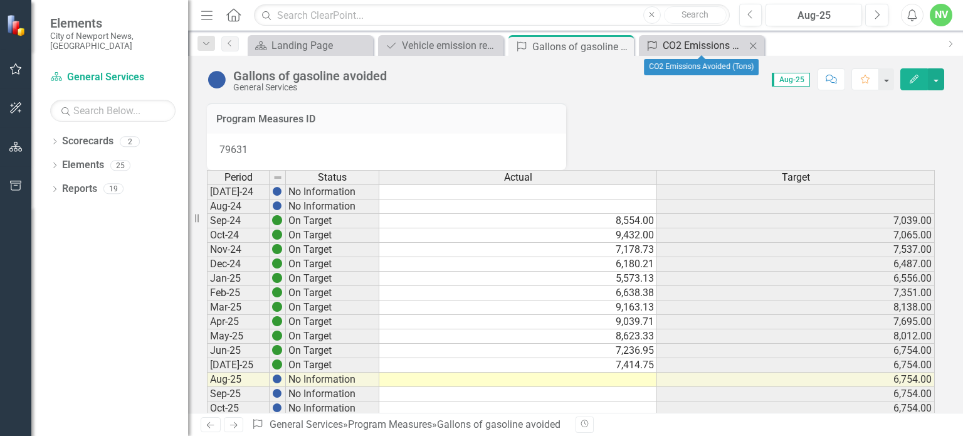
click at [680, 48] on div "CO2 Emissions Avoided (Tons)" at bounding box center [703, 46] width 83 height 16
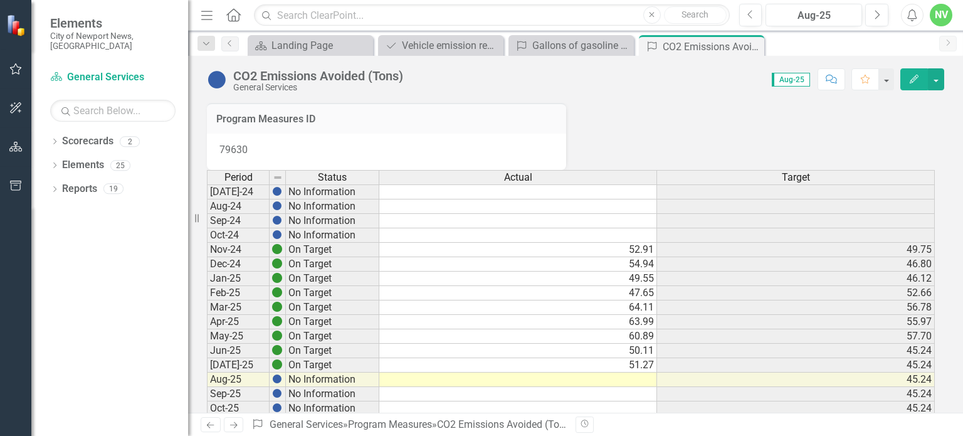
click at [634, 387] on td at bounding box center [518, 379] width 278 height 14
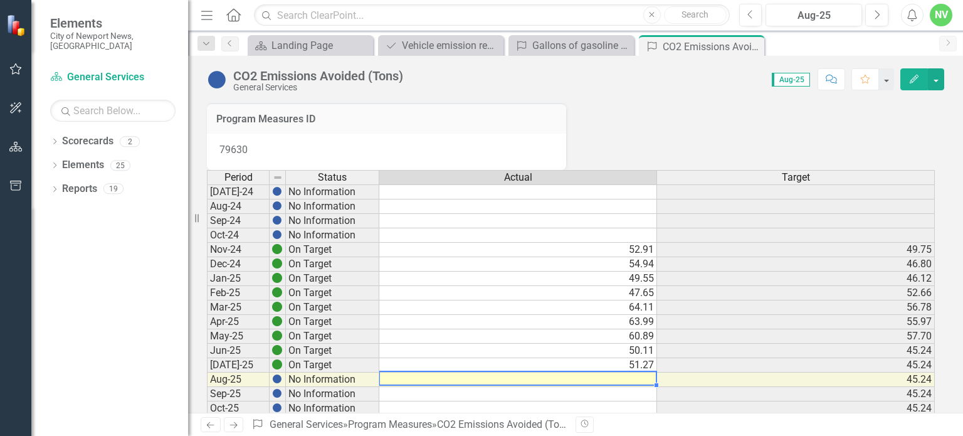
click at [634, 387] on td at bounding box center [518, 379] width 278 height 14
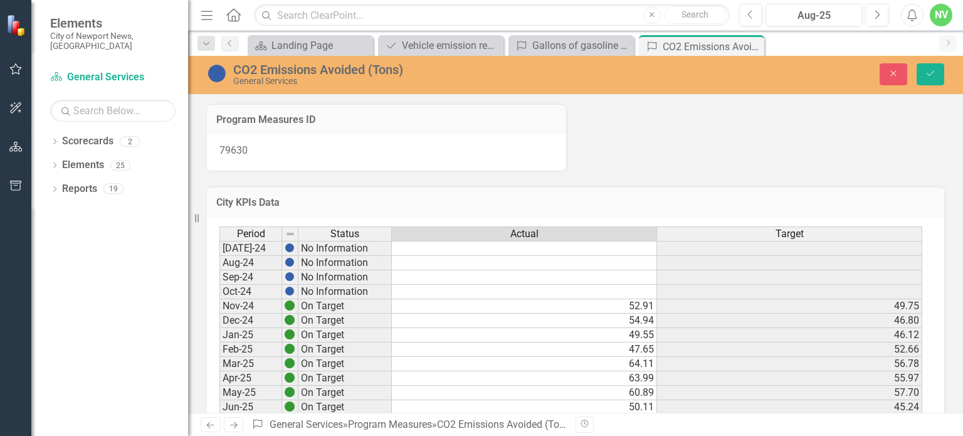
paste textarea "63.6450723429608"
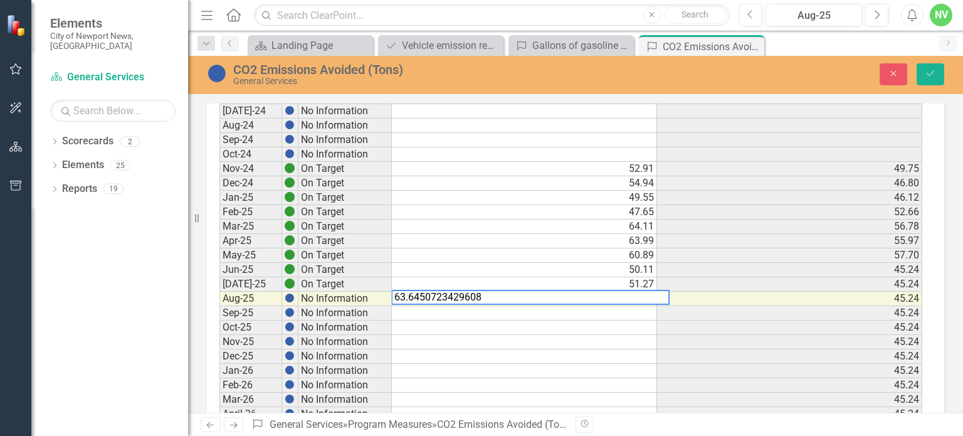
scroll to position [138, 0]
type textarea "63.65"
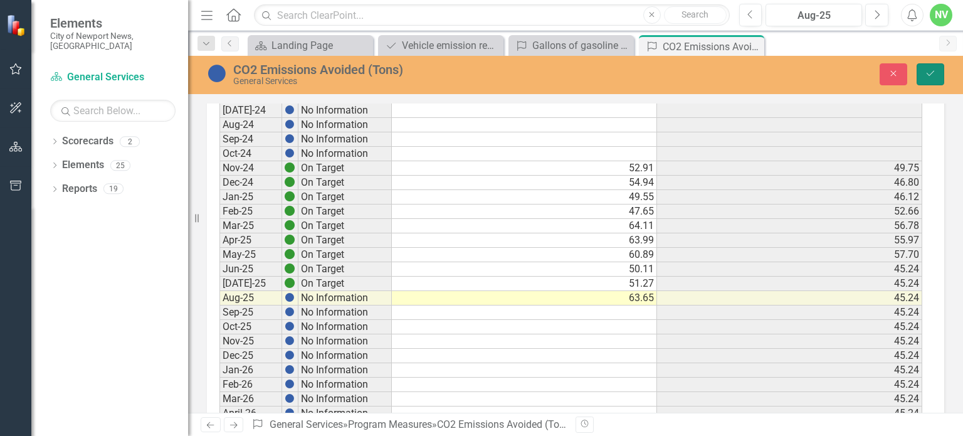
click at [933, 70] on icon "Save" at bounding box center [929, 73] width 11 height 9
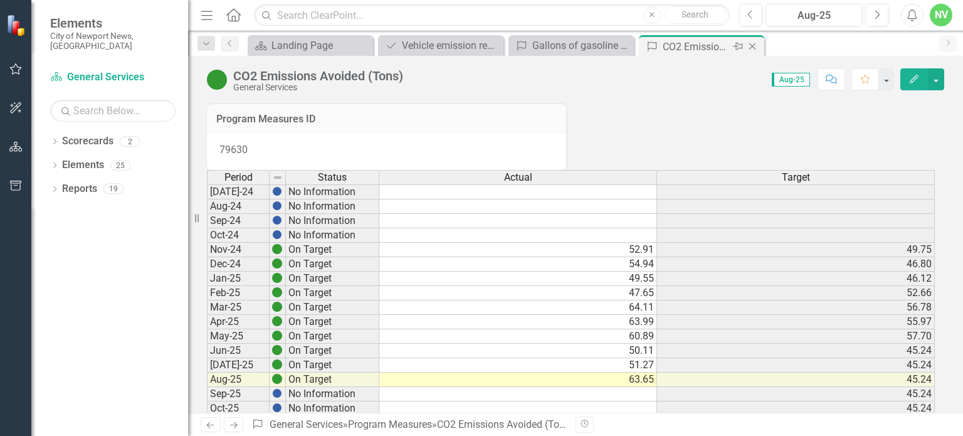
click at [755, 45] on icon "Close" at bounding box center [752, 46] width 13 height 10
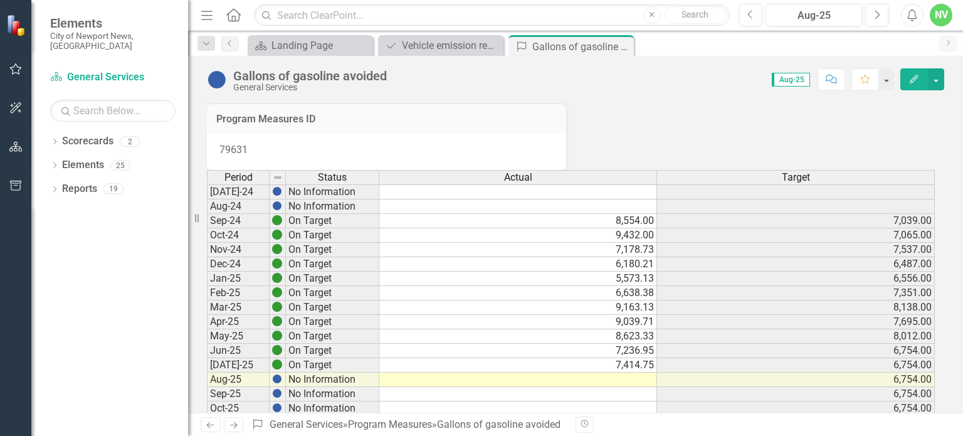
click at [622, 387] on td at bounding box center [518, 379] width 278 height 14
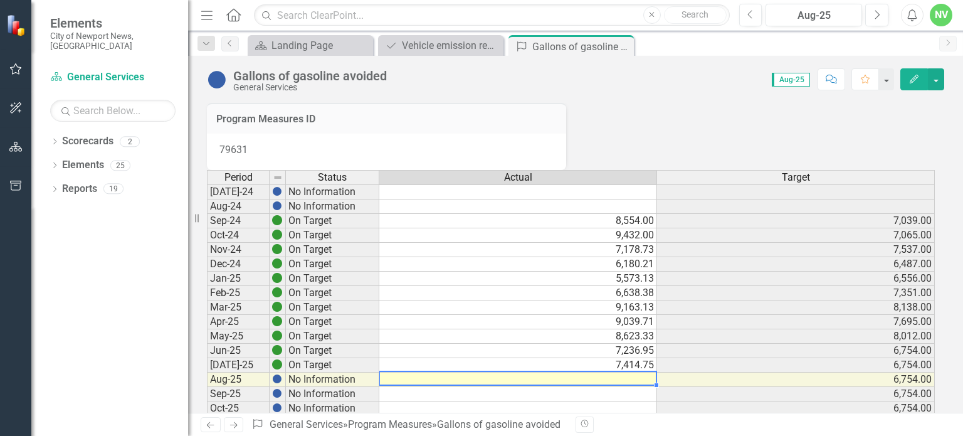
click at [622, 387] on td at bounding box center [518, 379] width 278 height 14
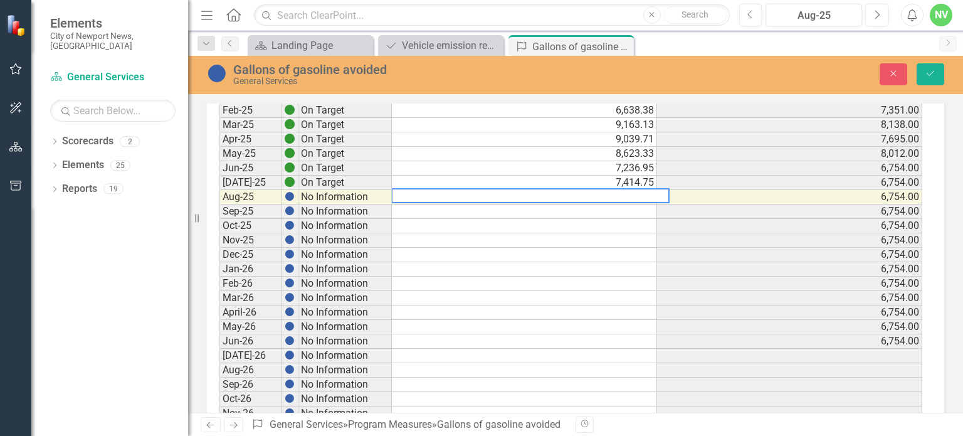
scroll to position [241, 0]
paste textarea "9177.29259200908"
type textarea "9177.29"
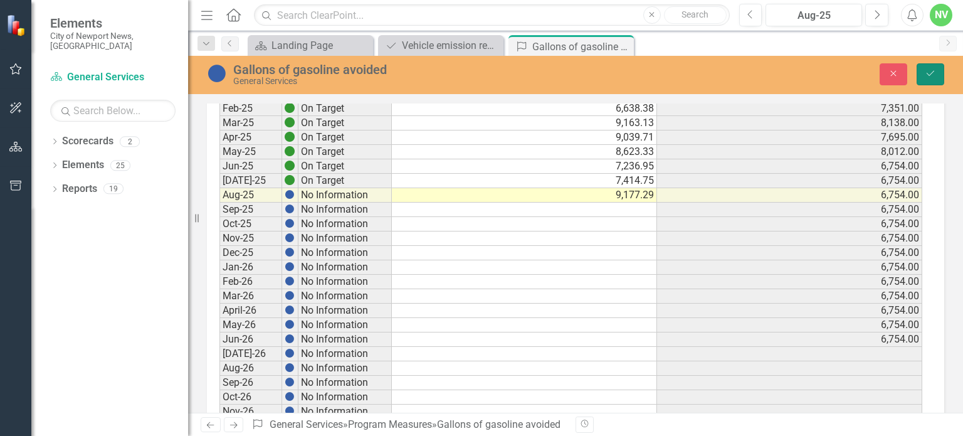
click at [931, 70] on icon "Save" at bounding box center [929, 73] width 11 height 9
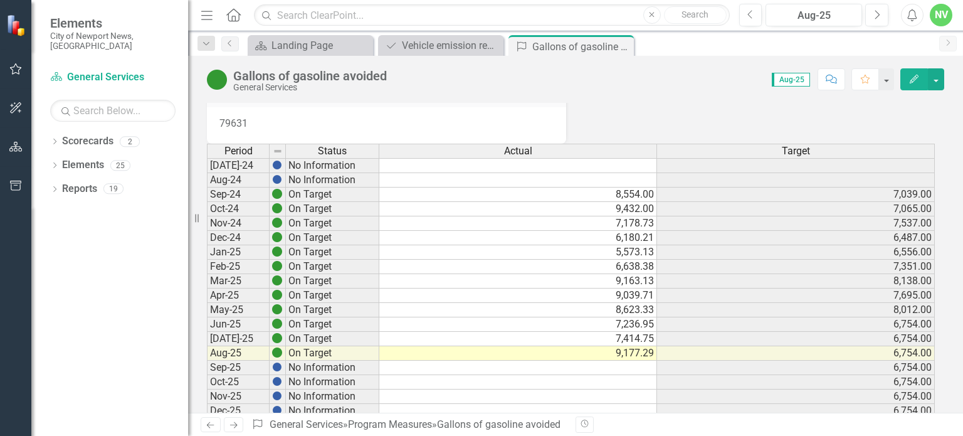
scroll to position [0, 0]
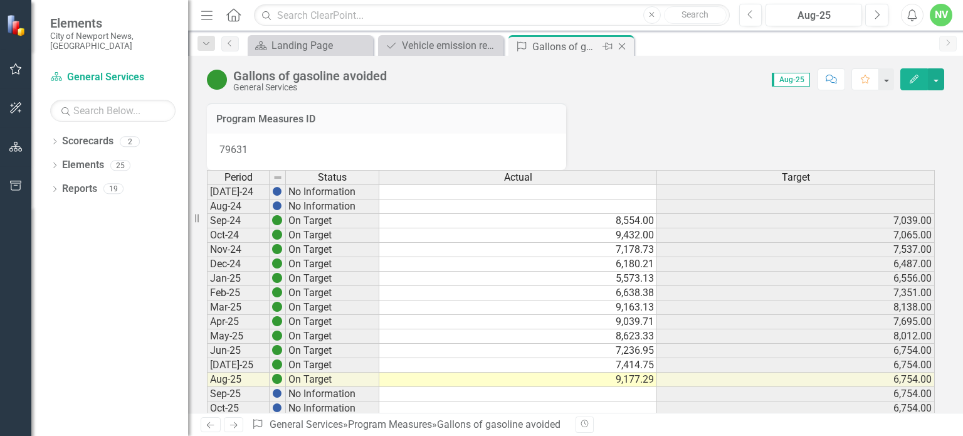
click at [624, 46] on icon "Close" at bounding box center [621, 46] width 13 height 10
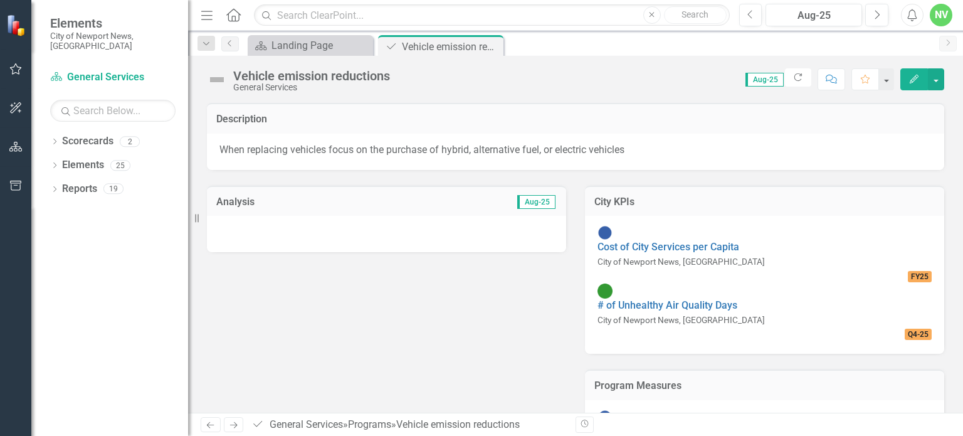
click at [457, 231] on div at bounding box center [386, 234] width 359 height 36
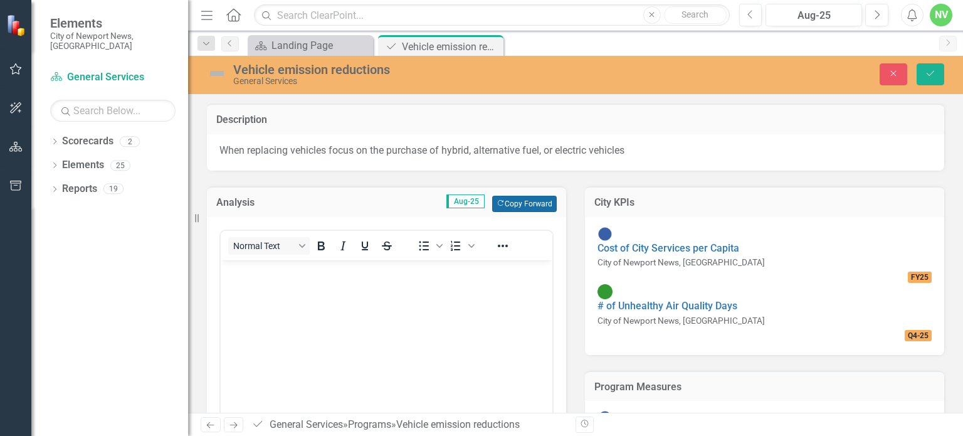
click at [502, 209] on button "Copy Forward Copy Forward" at bounding box center [524, 204] width 65 height 16
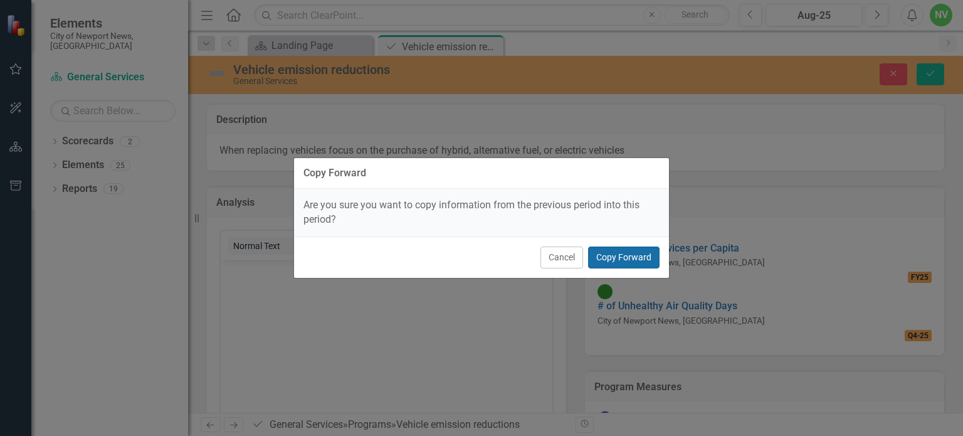
click at [634, 258] on button "Copy Forward" at bounding box center [623, 257] width 71 height 22
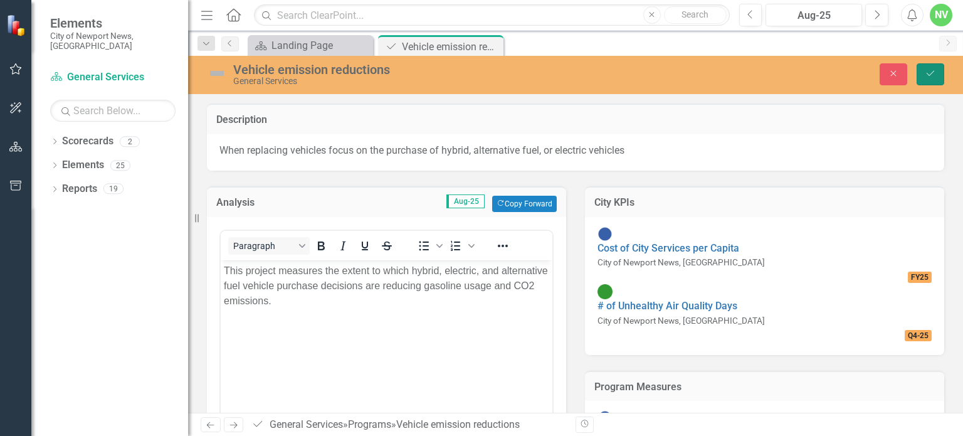
click at [928, 77] on icon "Save" at bounding box center [929, 73] width 11 height 9
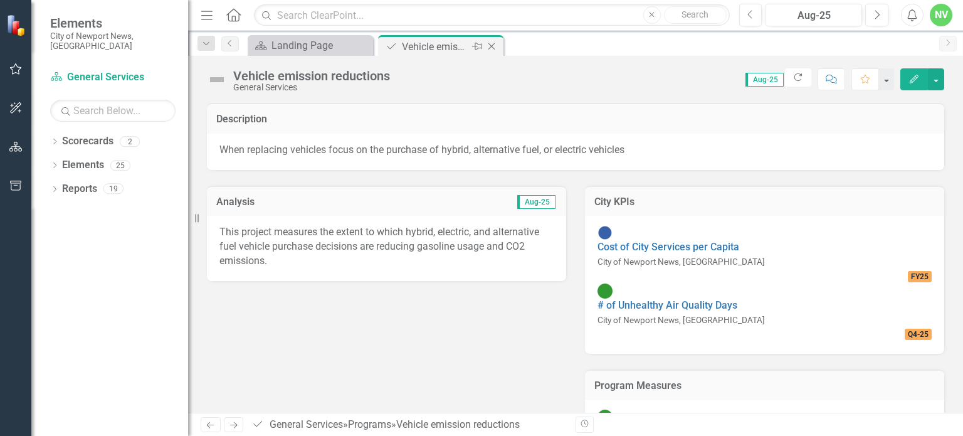
click at [493, 47] on icon "Close" at bounding box center [491, 46] width 13 height 10
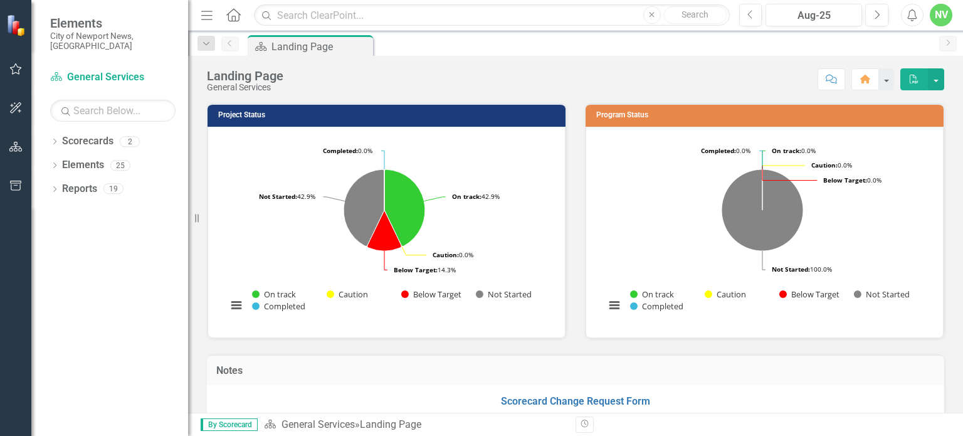
scroll to position [800, 0]
